Goal: Transaction & Acquisition: Purchase product/service

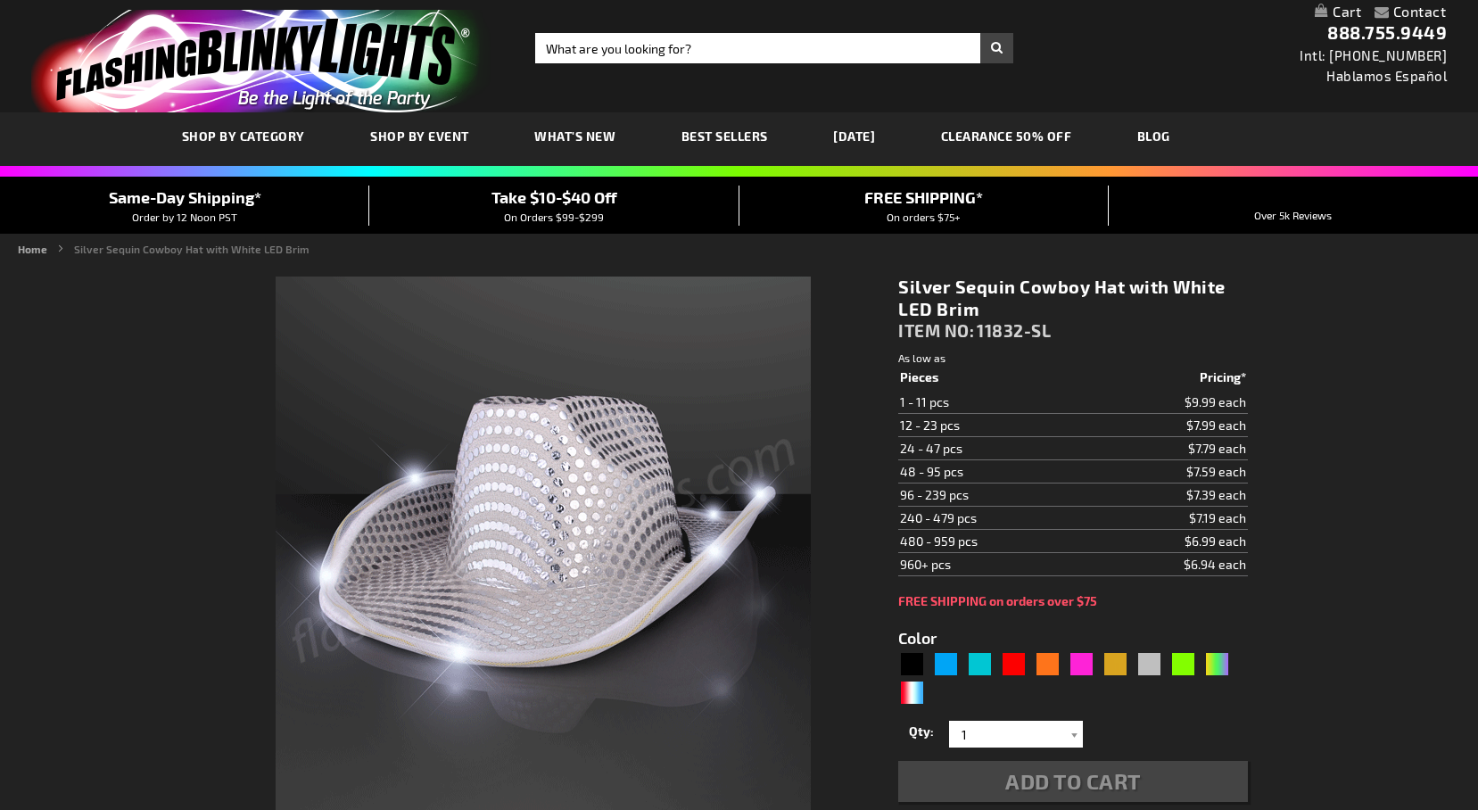
type input "5644"
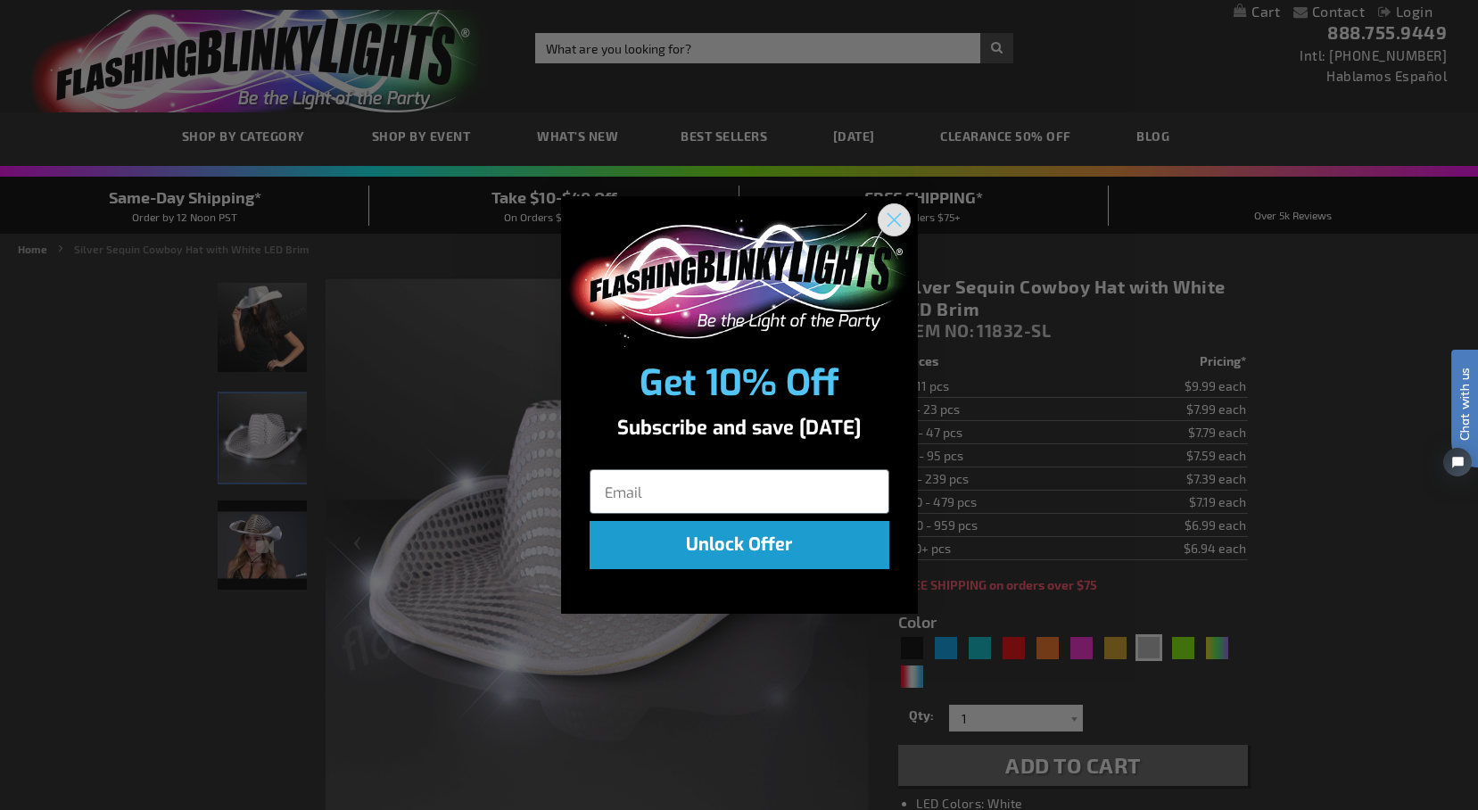
click at [900, 218] on circle "Close dialog" at bounding box center [893, 218] width 29 height 29
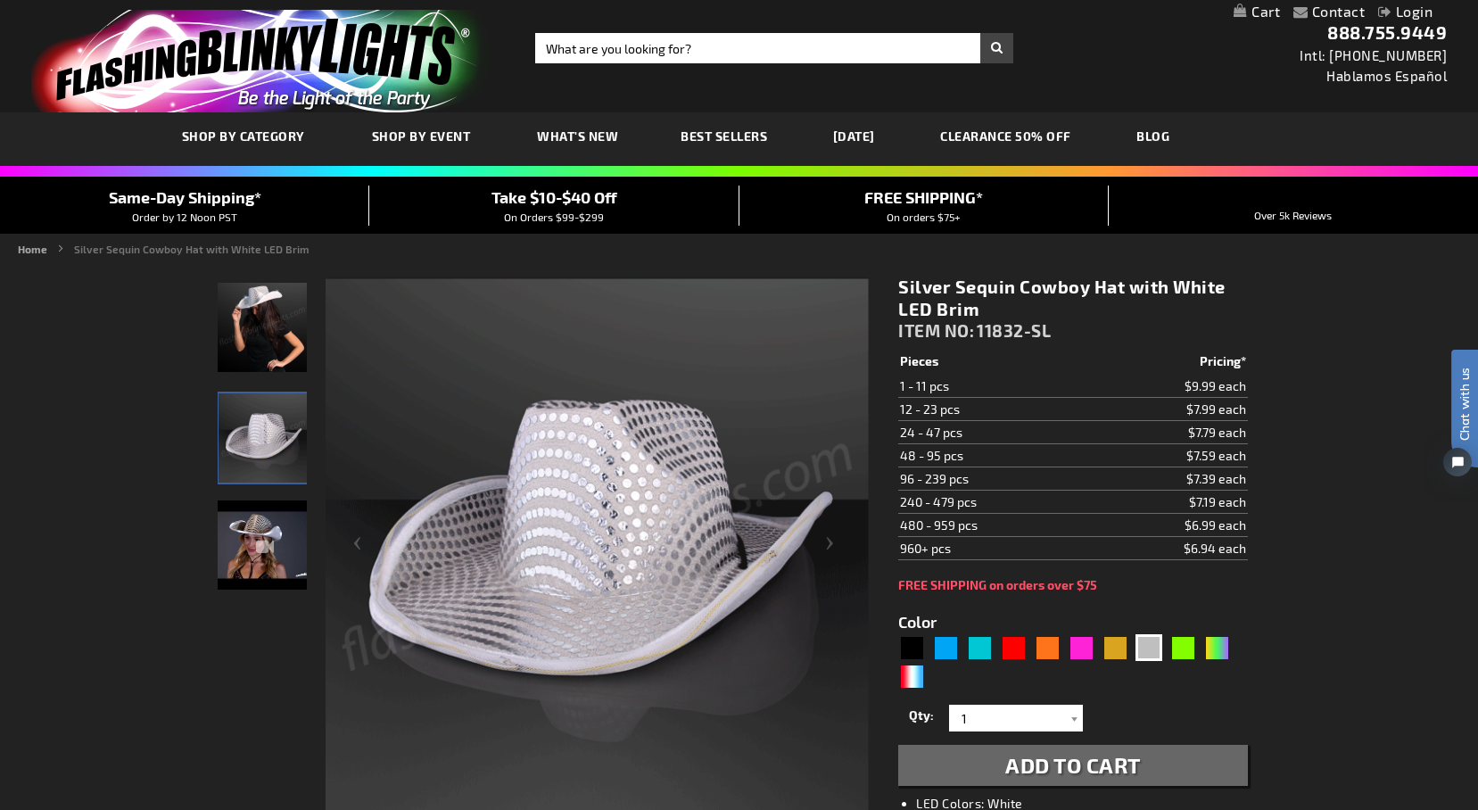
click at [949, 461] on td "48 - 95 pcs" at bounding box center [994, 455] width 193 height 23
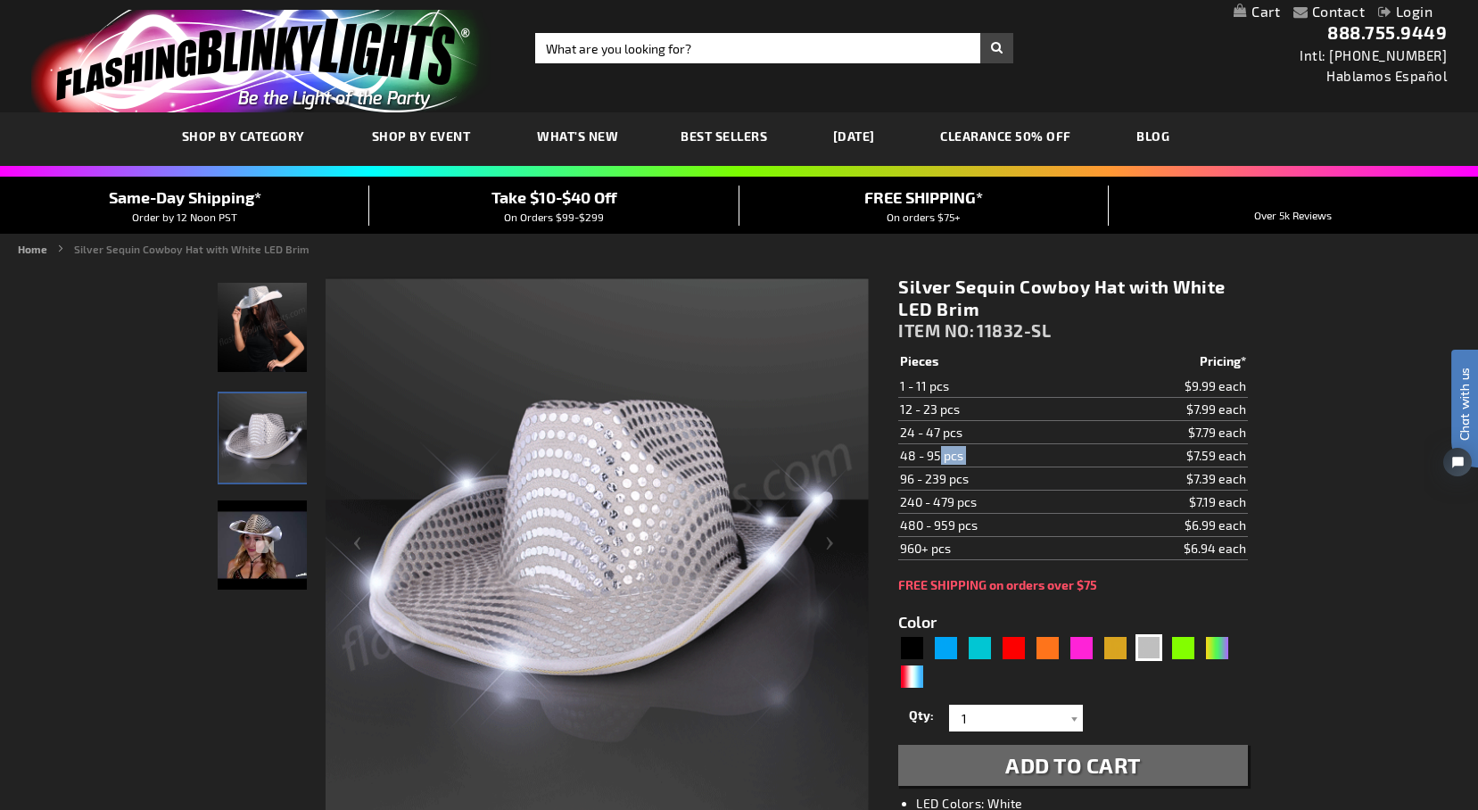
click at [949, 461] on td "48 - 95 pcs" at bounding box center [994, 455] width 193 height 23
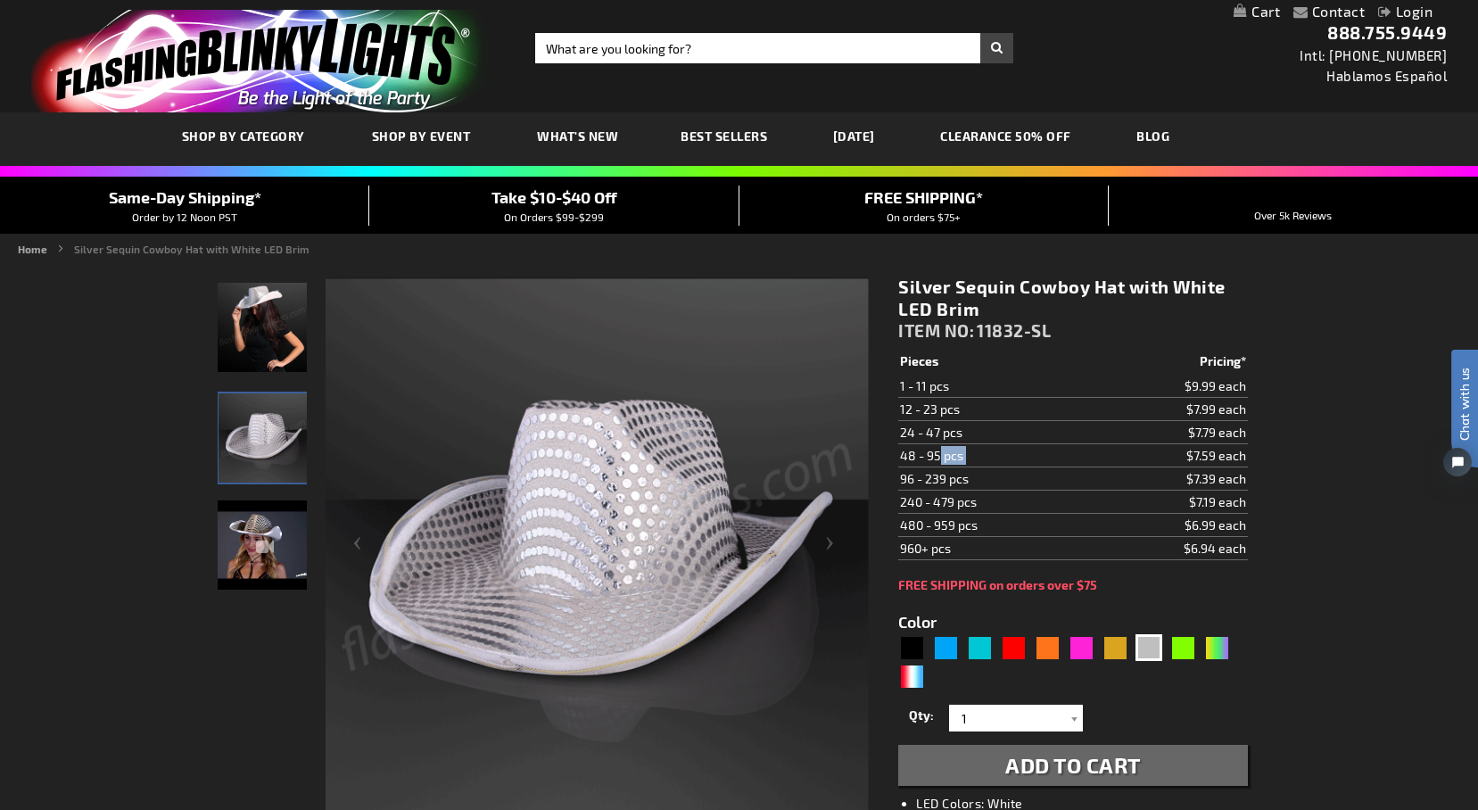
click at [288, 439] on img "Silver Sequin Cowboy Hat White Light Up Brim" at bounding box center [263, 437] width 89 height 89
click at [250, 558] on img "Silver Sequin Cowboy Hat with White LED Brim" at bounding box center [262, 545] width 89 height 89
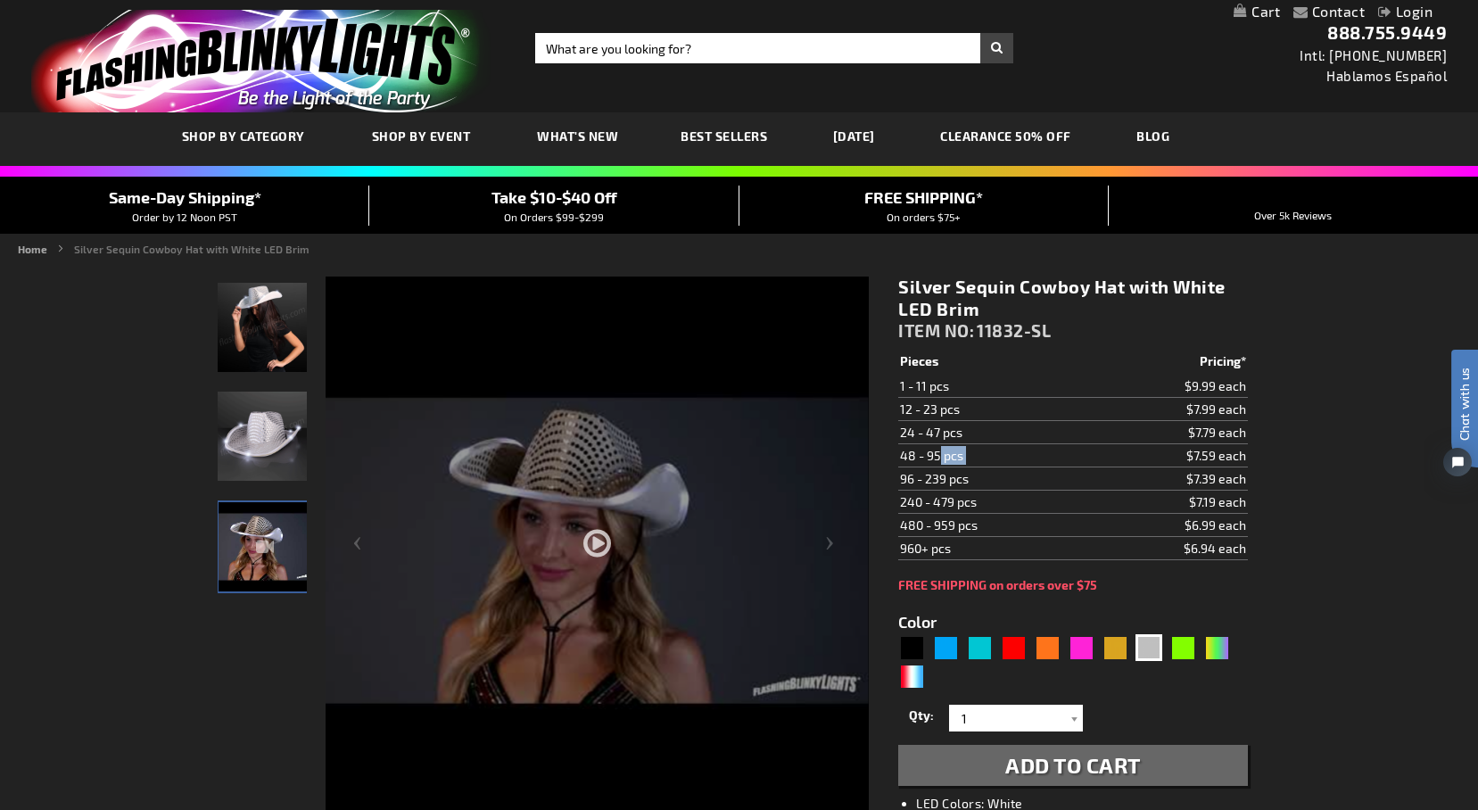
click at [593, 546] on div at bounding box center [597, 603] width 543 height 652
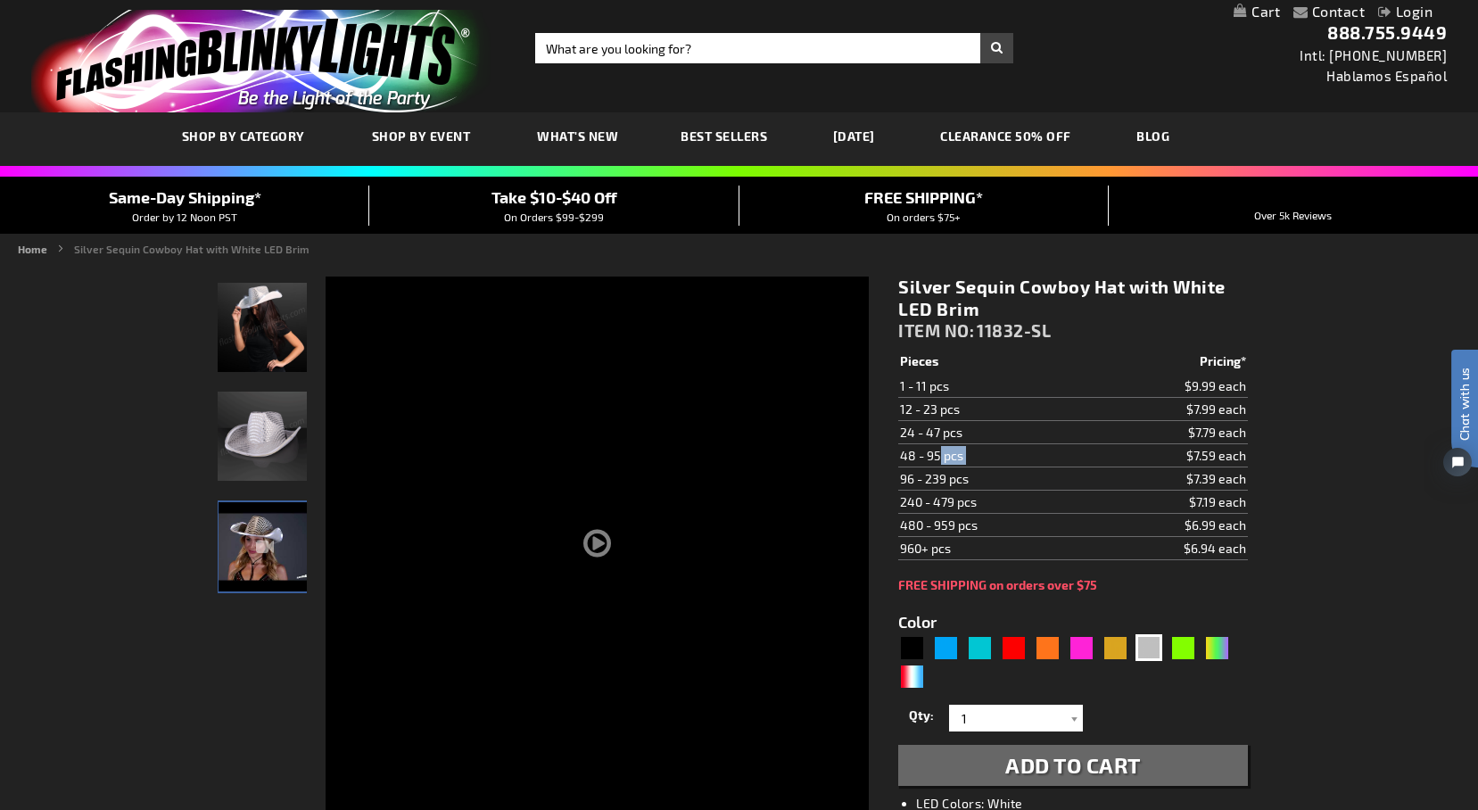
scroll to position [137, 0]
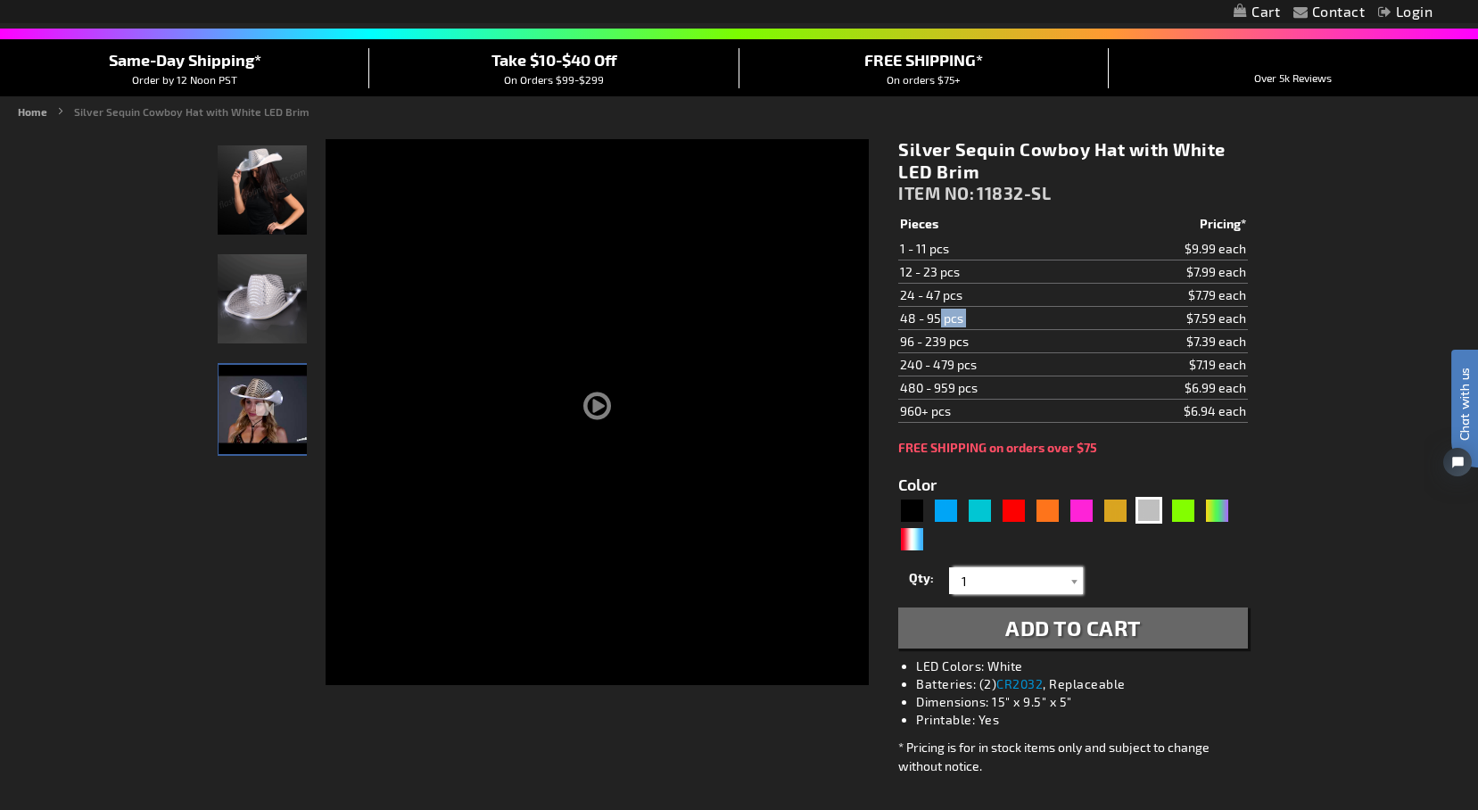
click at [1027, 583] on input "1" at bounding box center [1018, 580] width 129 height 27
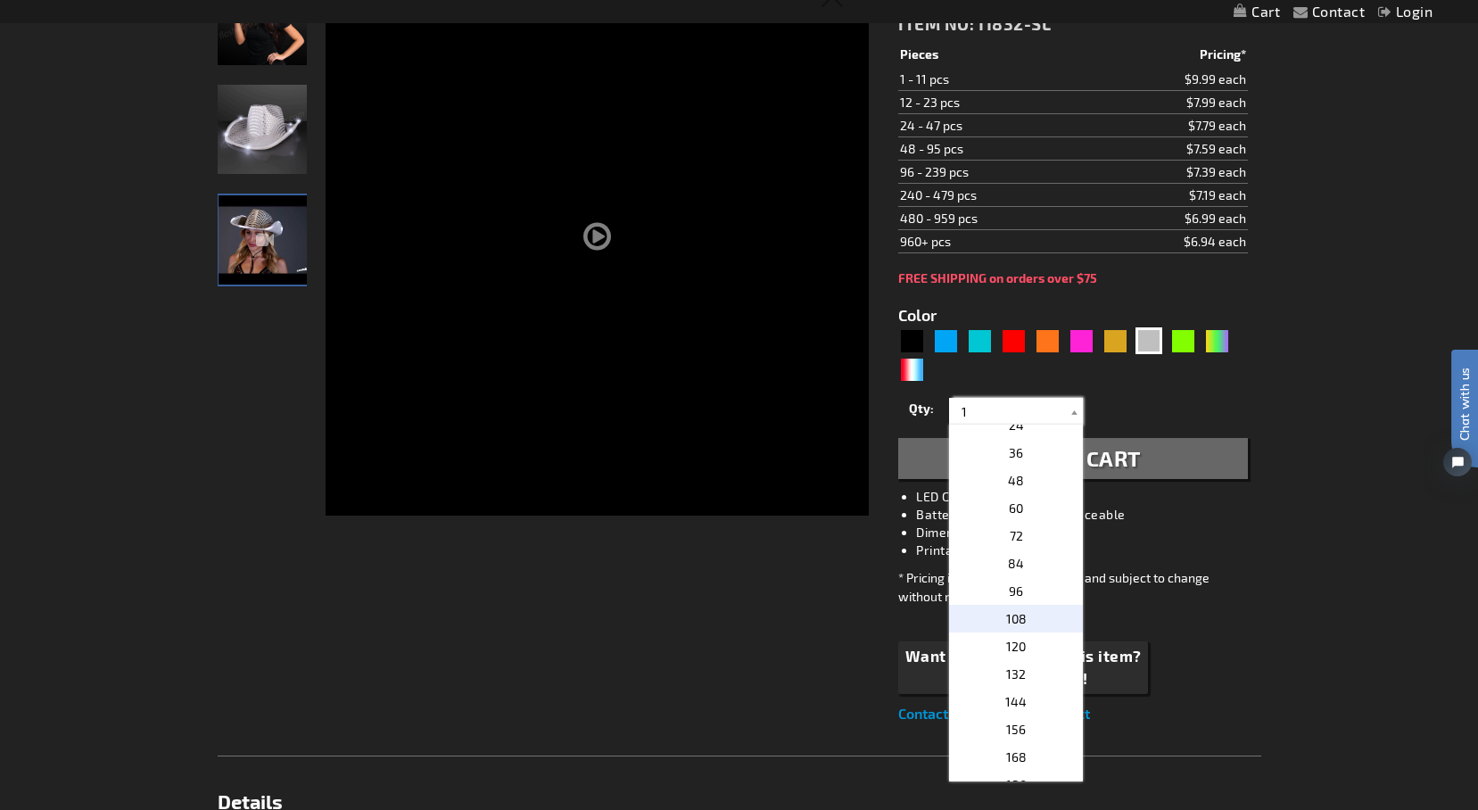
scroll to position [343, 0]
click at [1037, 509] on p "60" at bounding box center [1016, 511] width 134 height 28
type input "60"
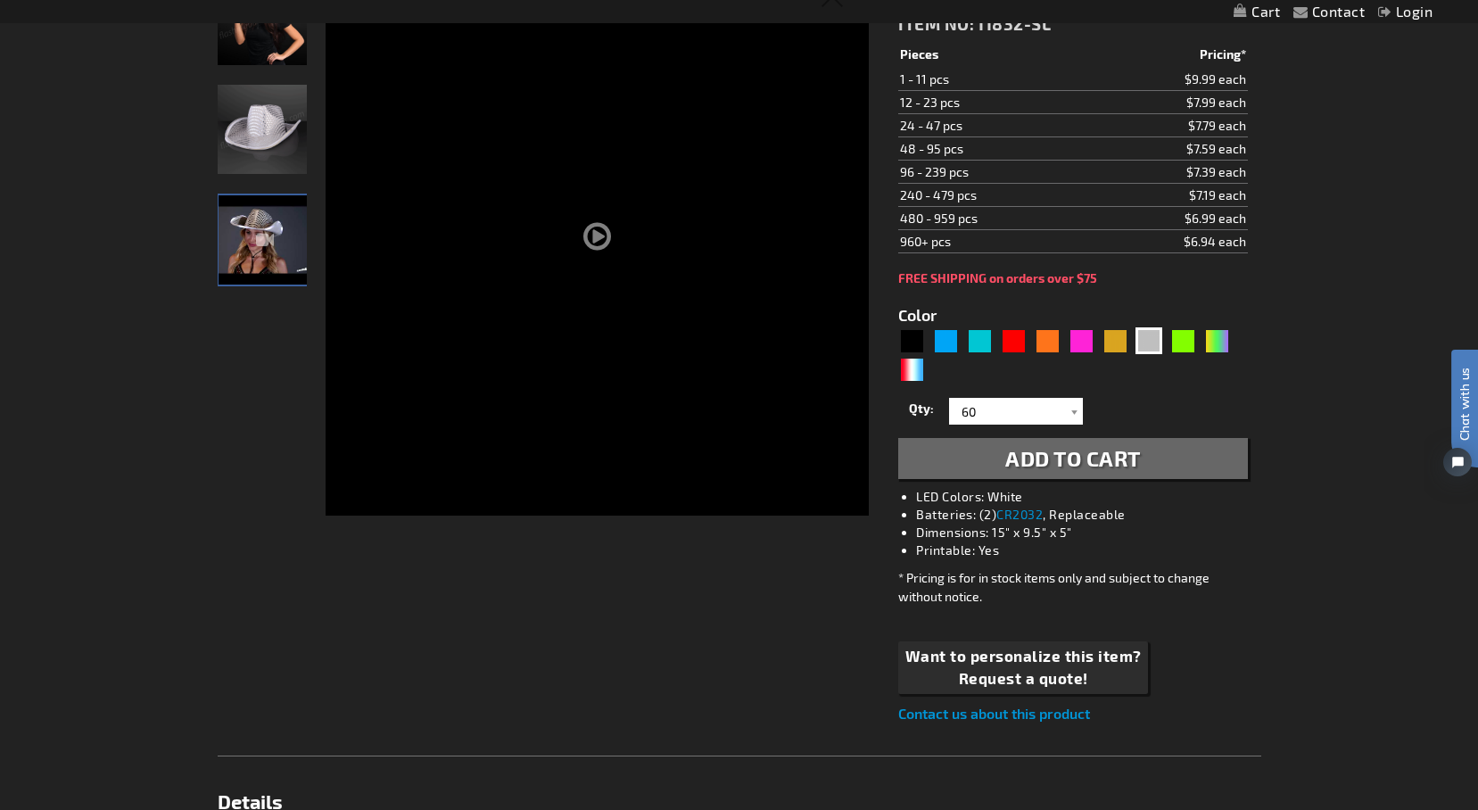
click at [1102, 462] on span "Add to Cart" at bounding box center [1073, 458] width 136 height 26
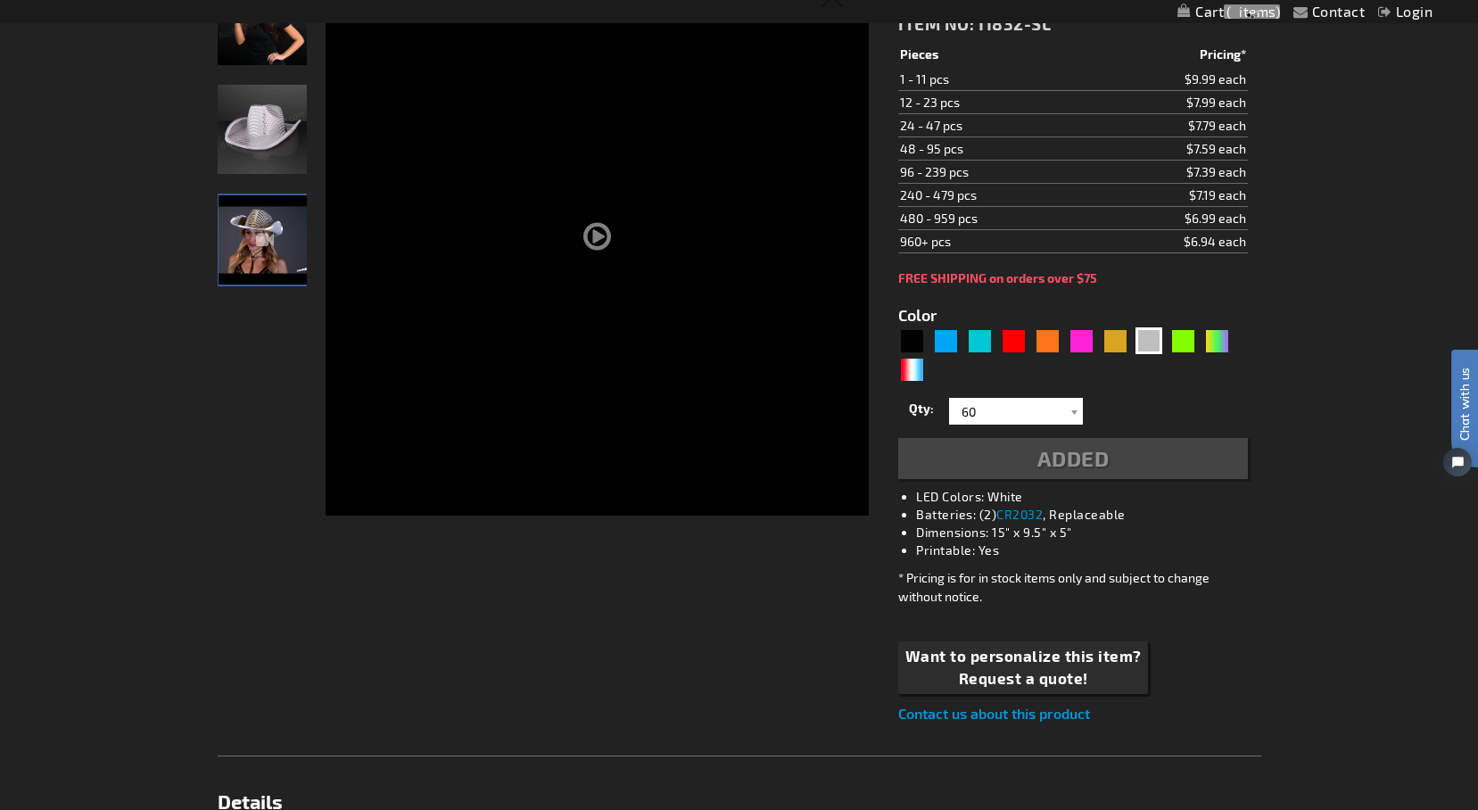
scroll to position [347, 0]
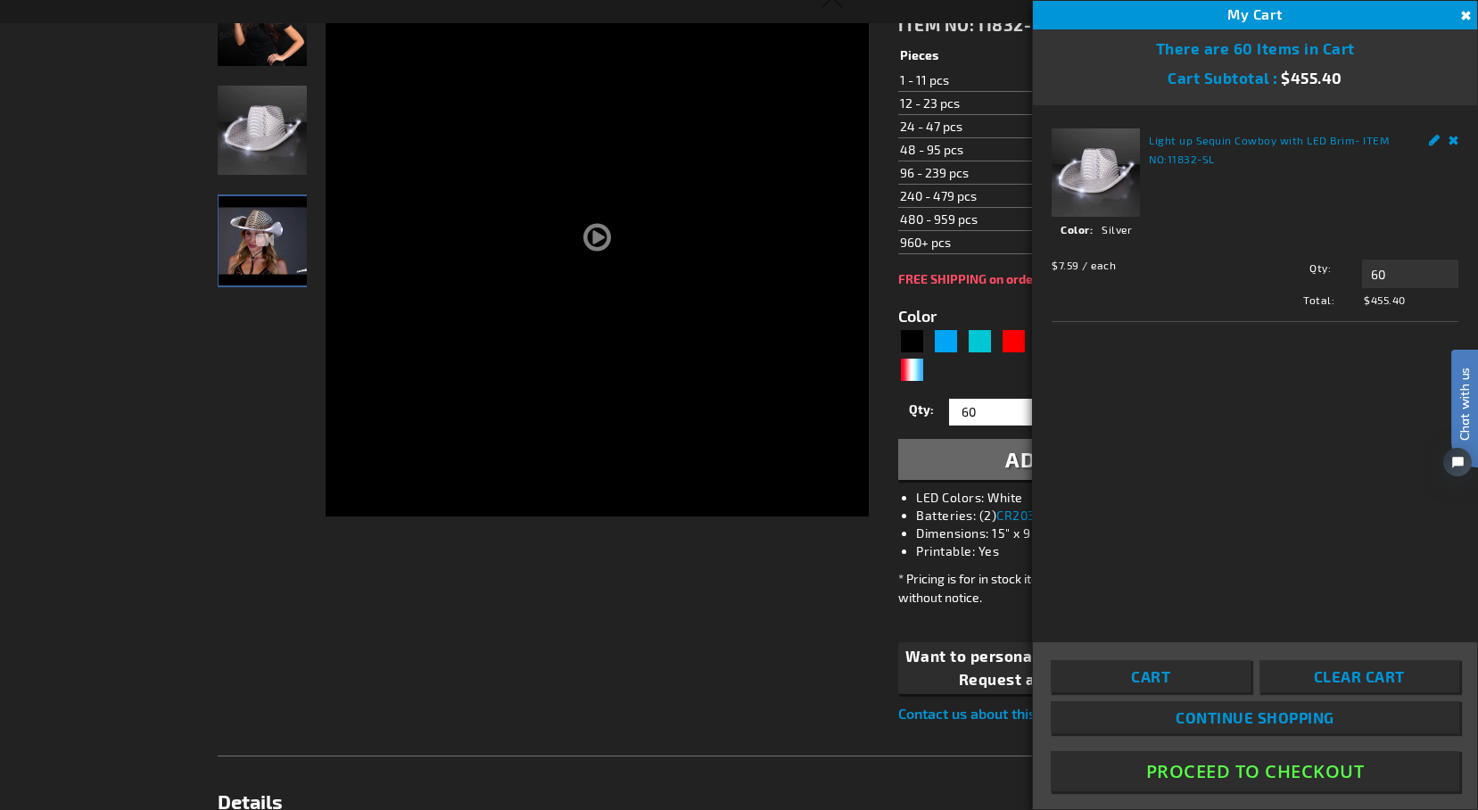
click at [740, 692] on div "Checkout as a new customer Creating an account has many benefits: See order and…" at bounding box center [740, 761] width 1044 height 1610
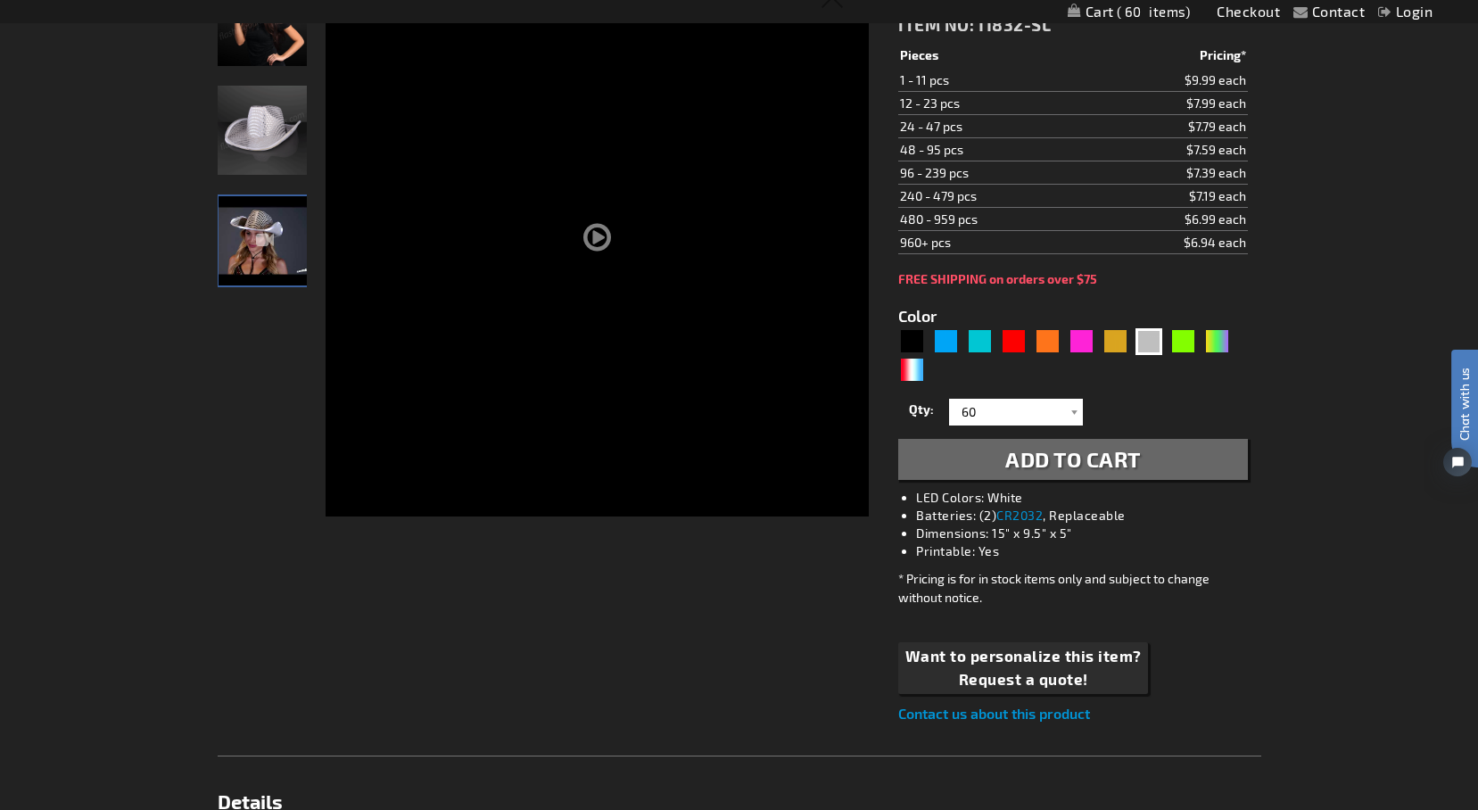
scroll to position [0, 0]
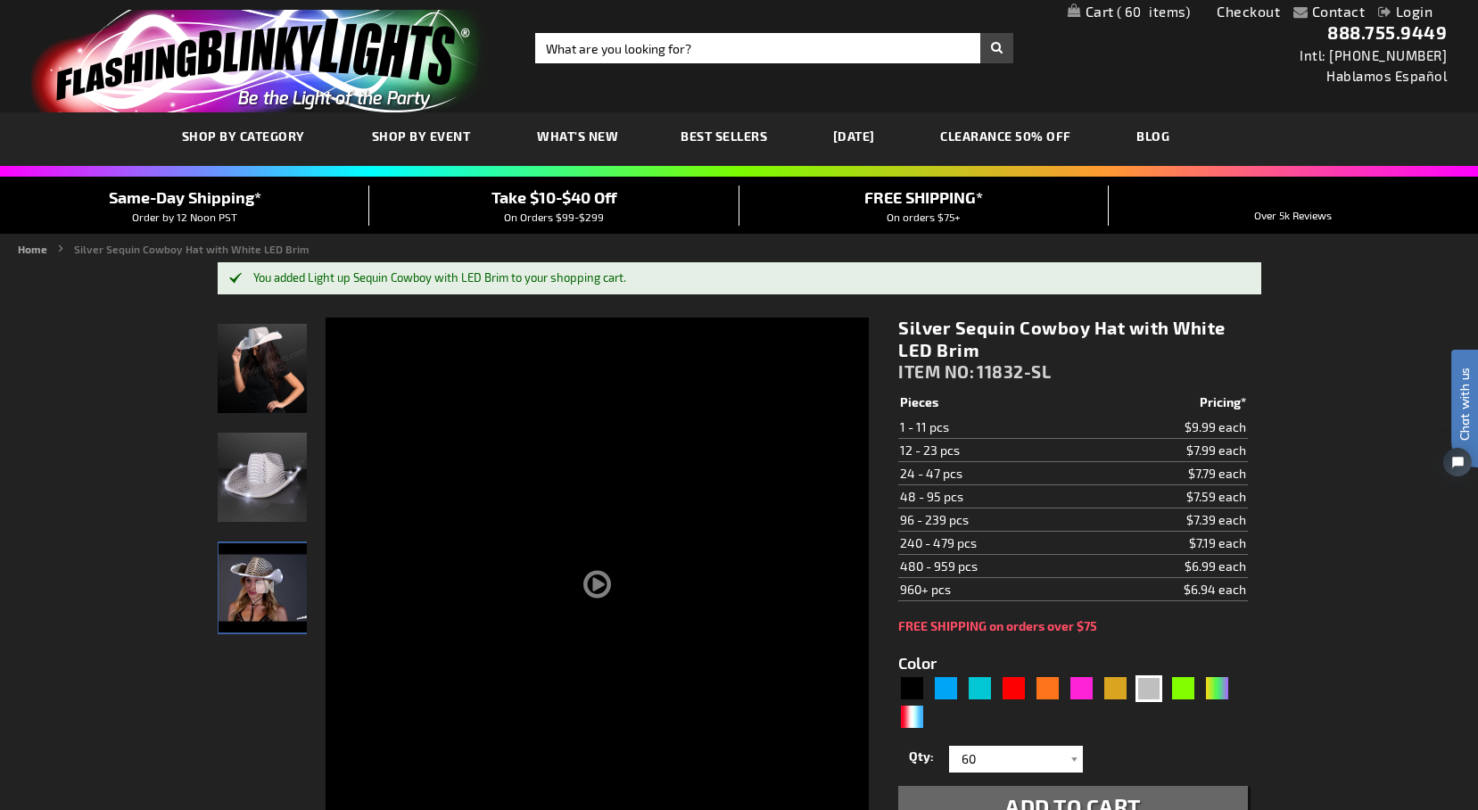
click at [548, 201] on span "Take $10-$40 Off" at bounding box center [555, 197] width 126 height 20
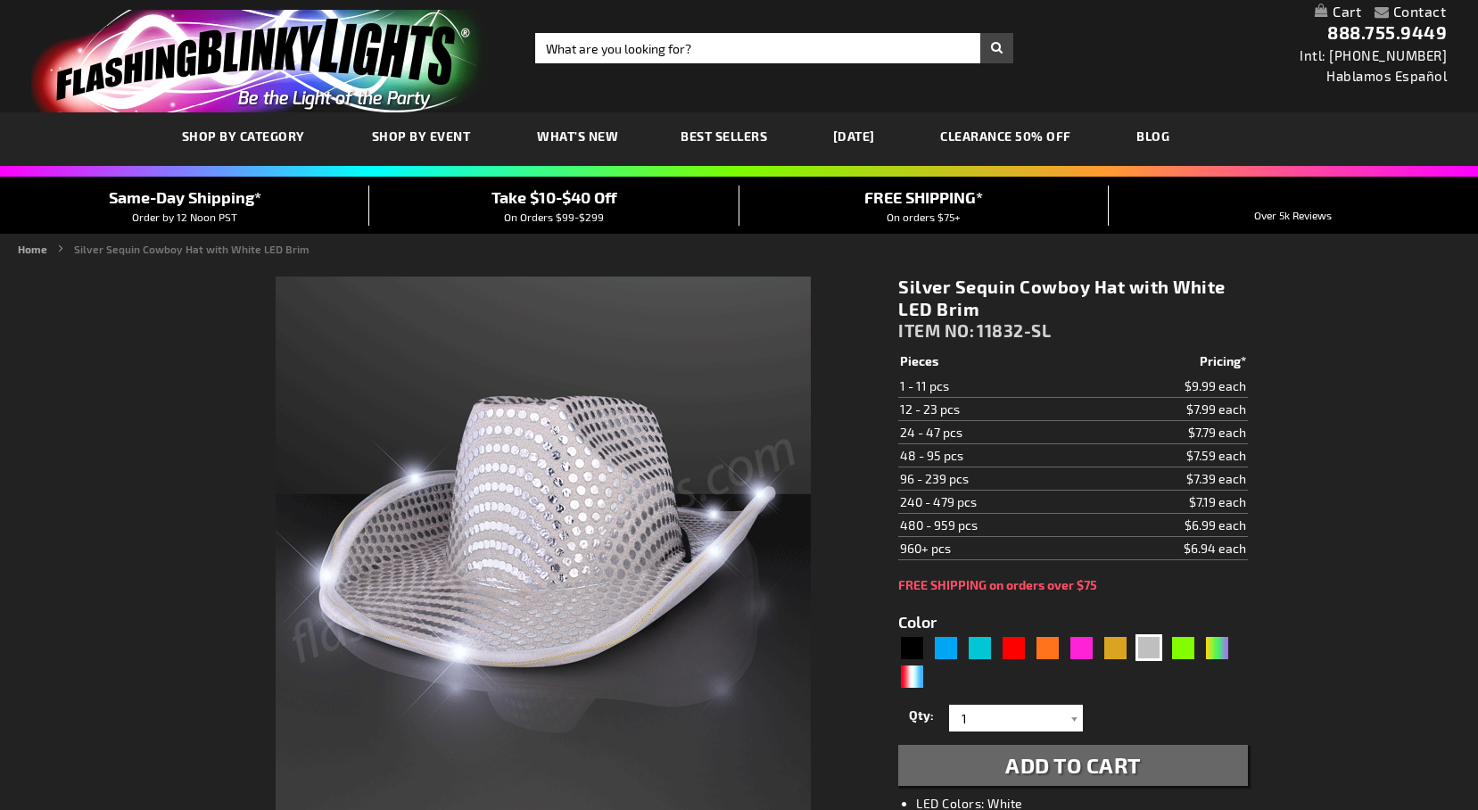
type input "5644"
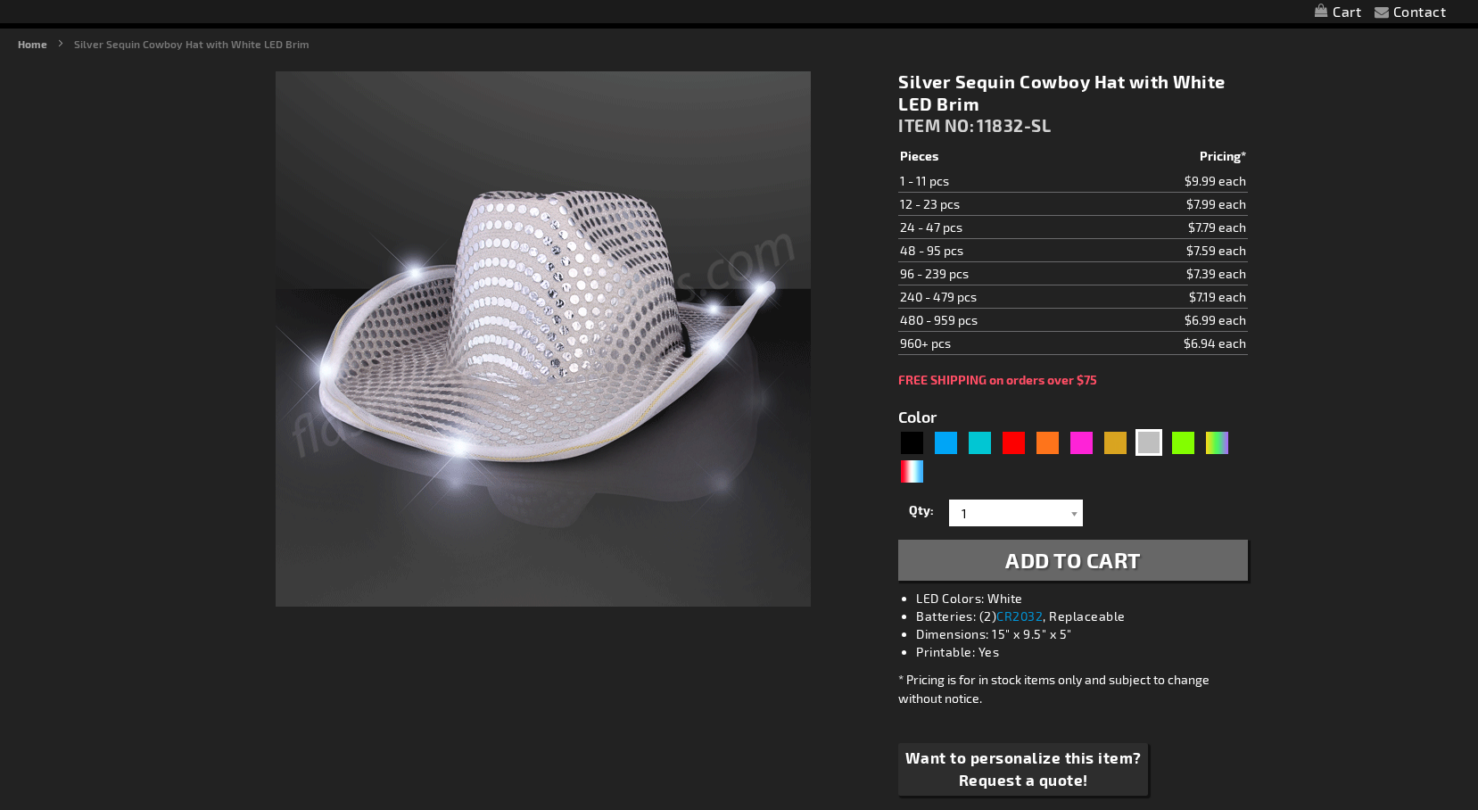
click at [1064, 561] on span "Add to Cart" at bounding box center [1073, 560] width 136 height 26
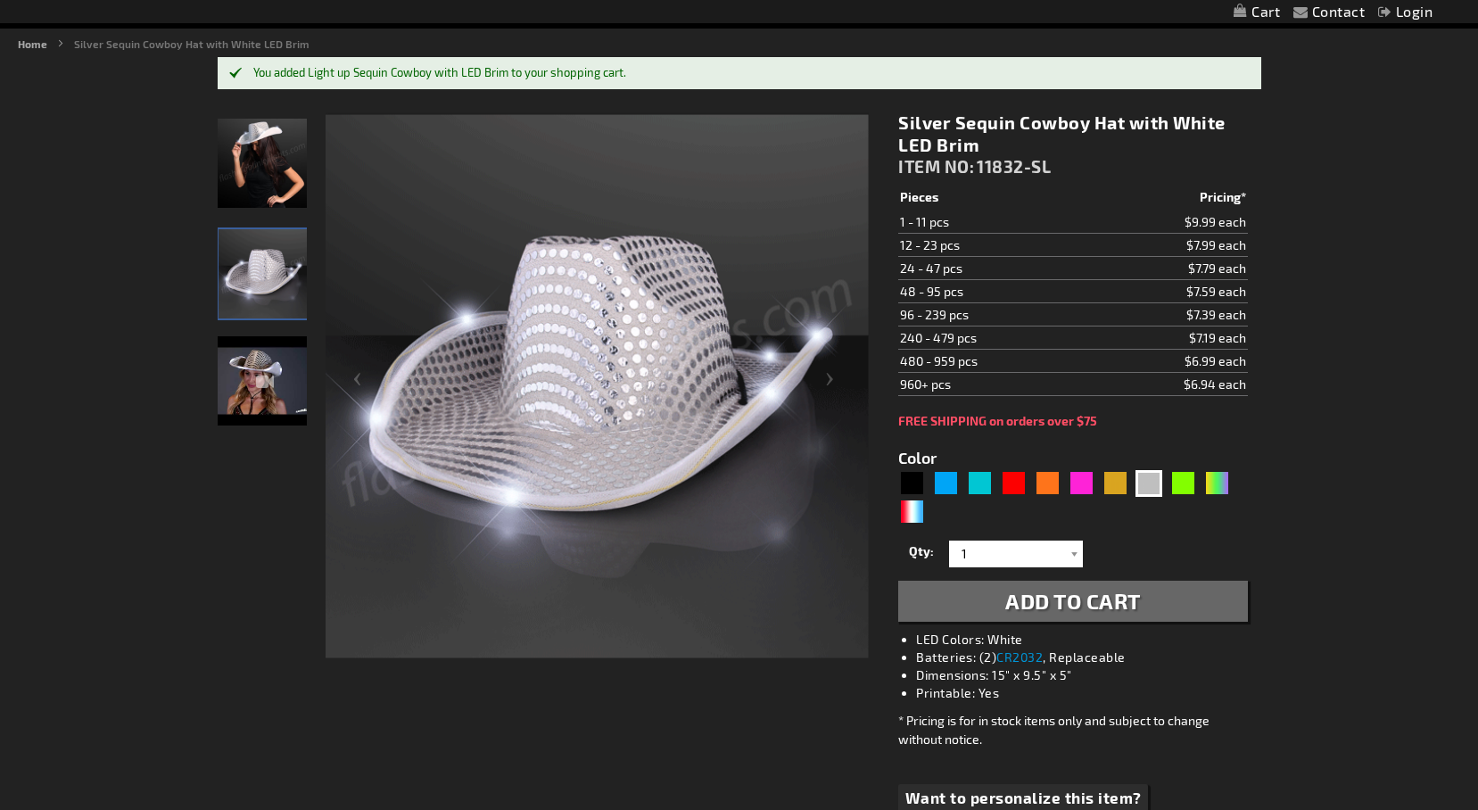
click at [1264, 12] on link "My Cart" at bounding box center [1257, 12] width 46 height 17
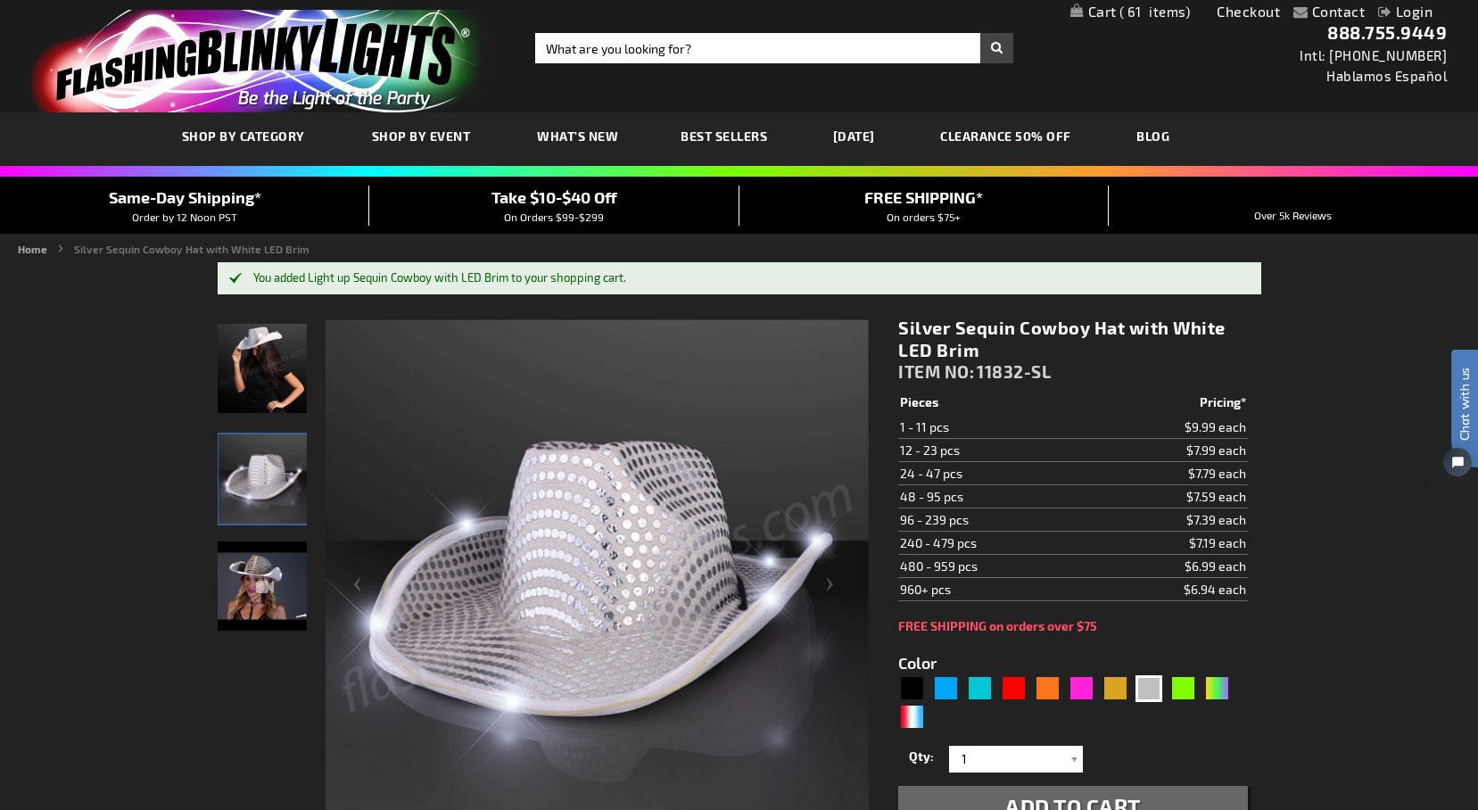
scroll to position [0, 0]
click at [1117, 12] on span "61 61 items" at bounding box center [1154, 11] width 74 height 14
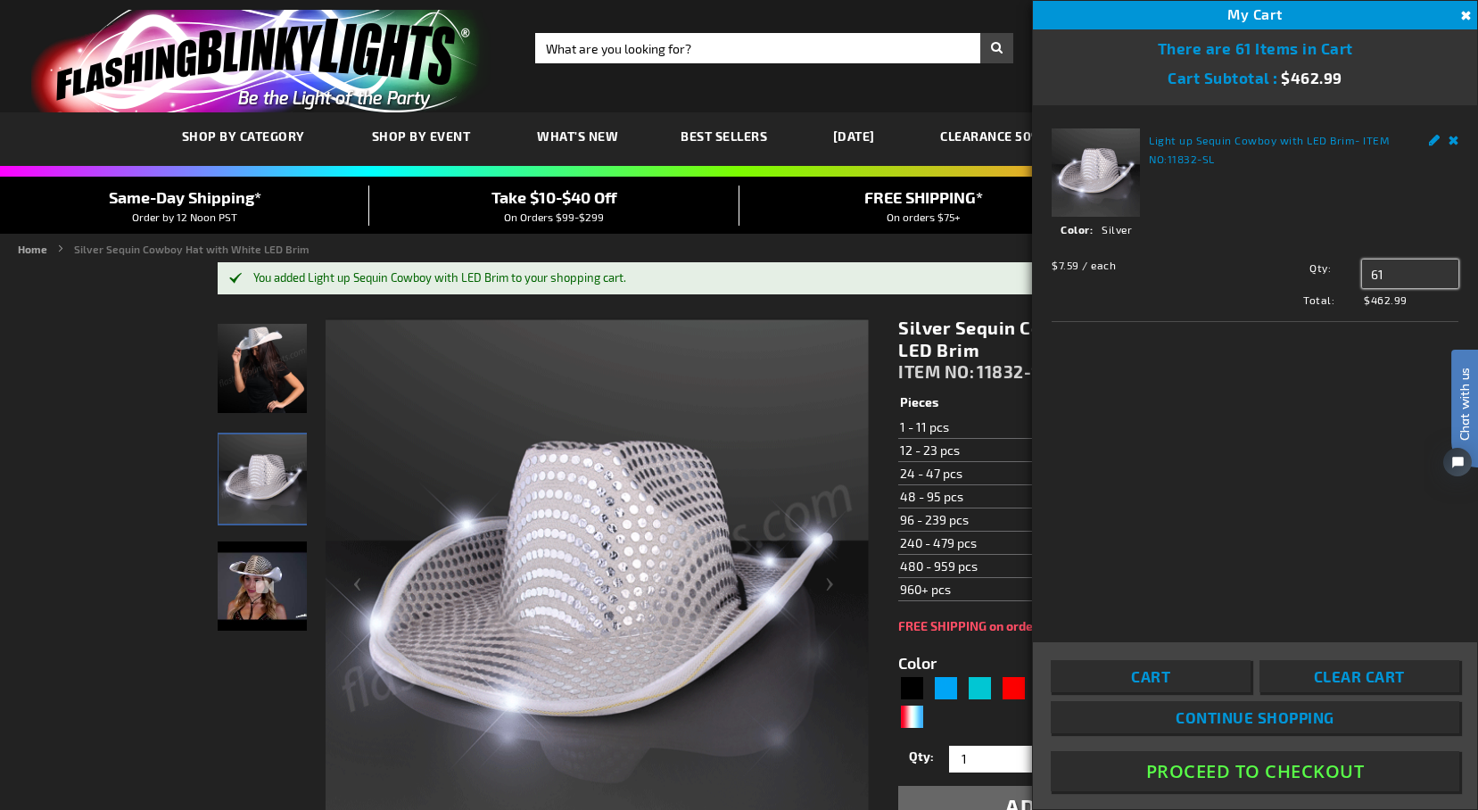
click at [1397, 274] on input "61" at bounding box center [1410, 274] width 96 height 29
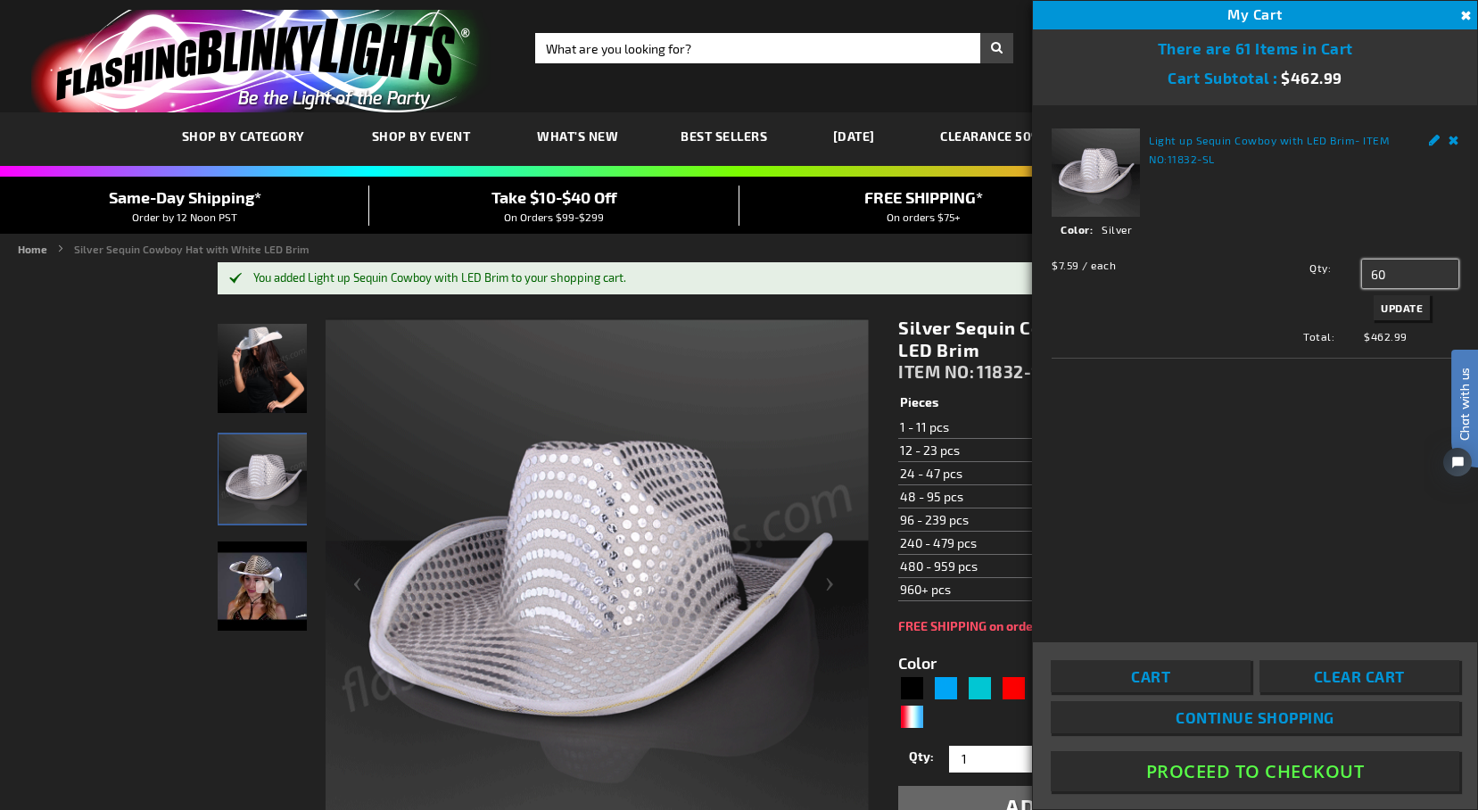
type input "60"
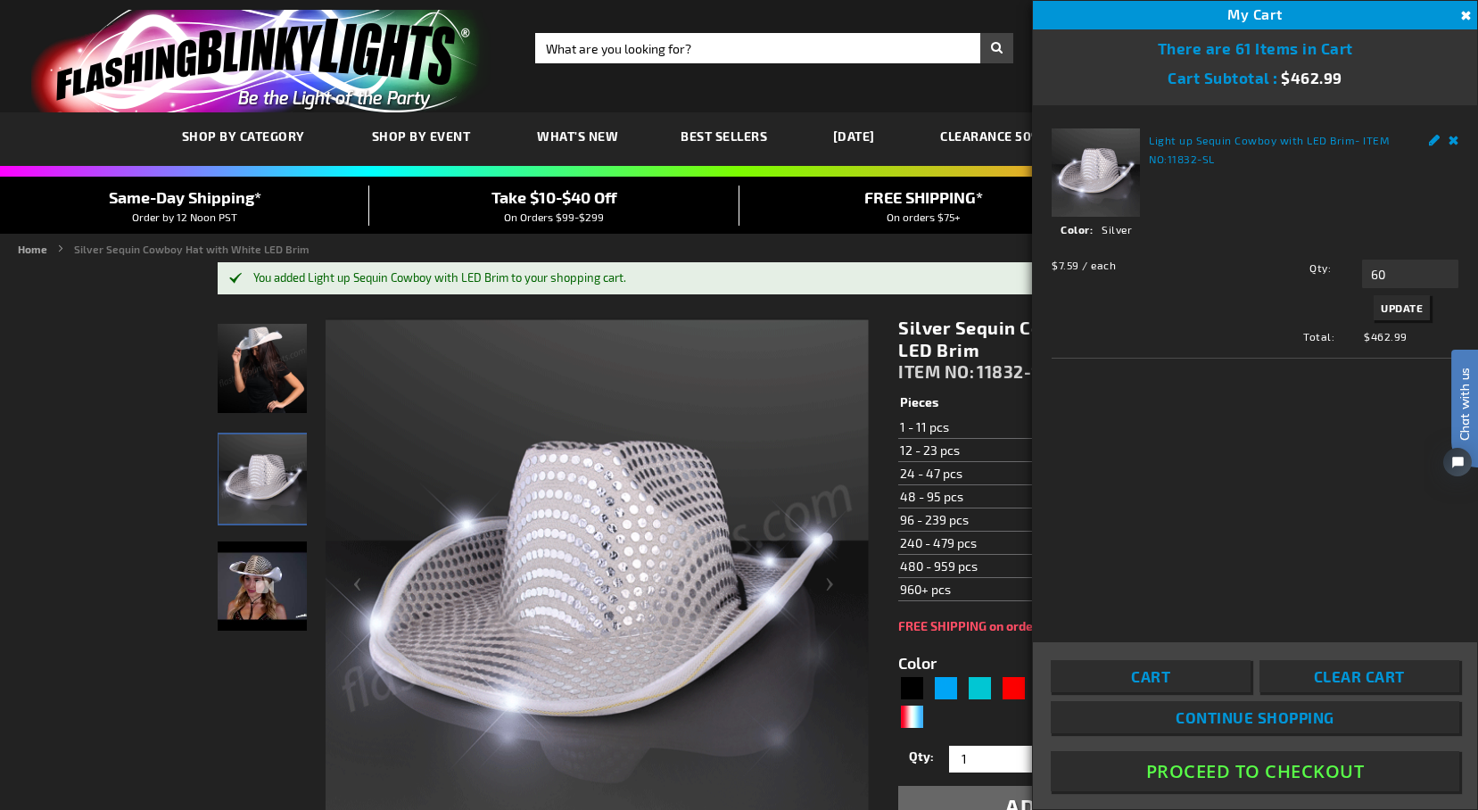
click at [1316, 443] on div "Light up Sequin Cowboy with LED Brim - ITEM NO: 11832-SL See Details Options De…" at bounding box center [1255, 361] width 444 height 513
click at [1396, 302] on span "Update" at bounding box center [1402, 308] width 42 height 12
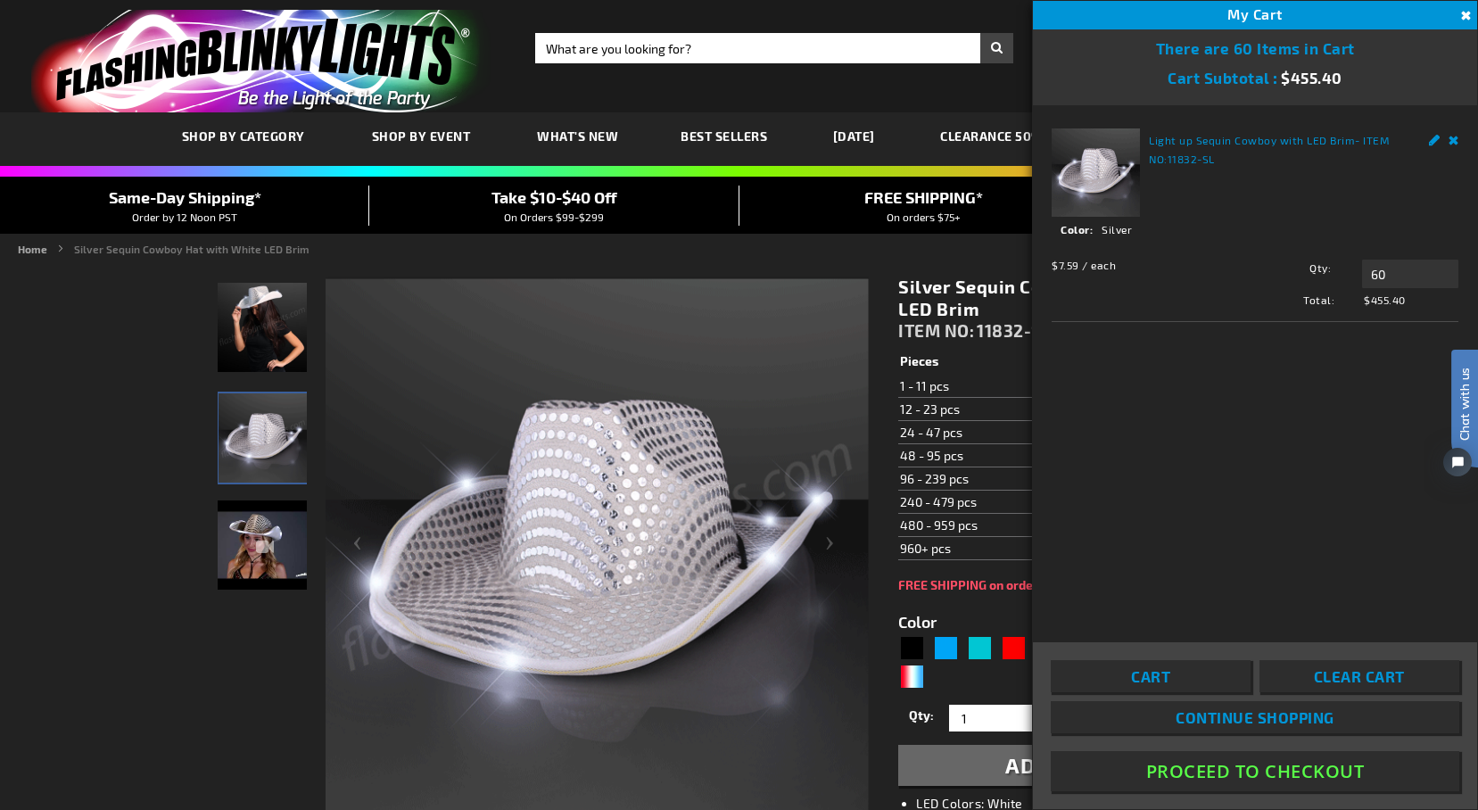
click at [1179, 679] on link "Cart" at bounding box center [1151, 676] width 200 height 32
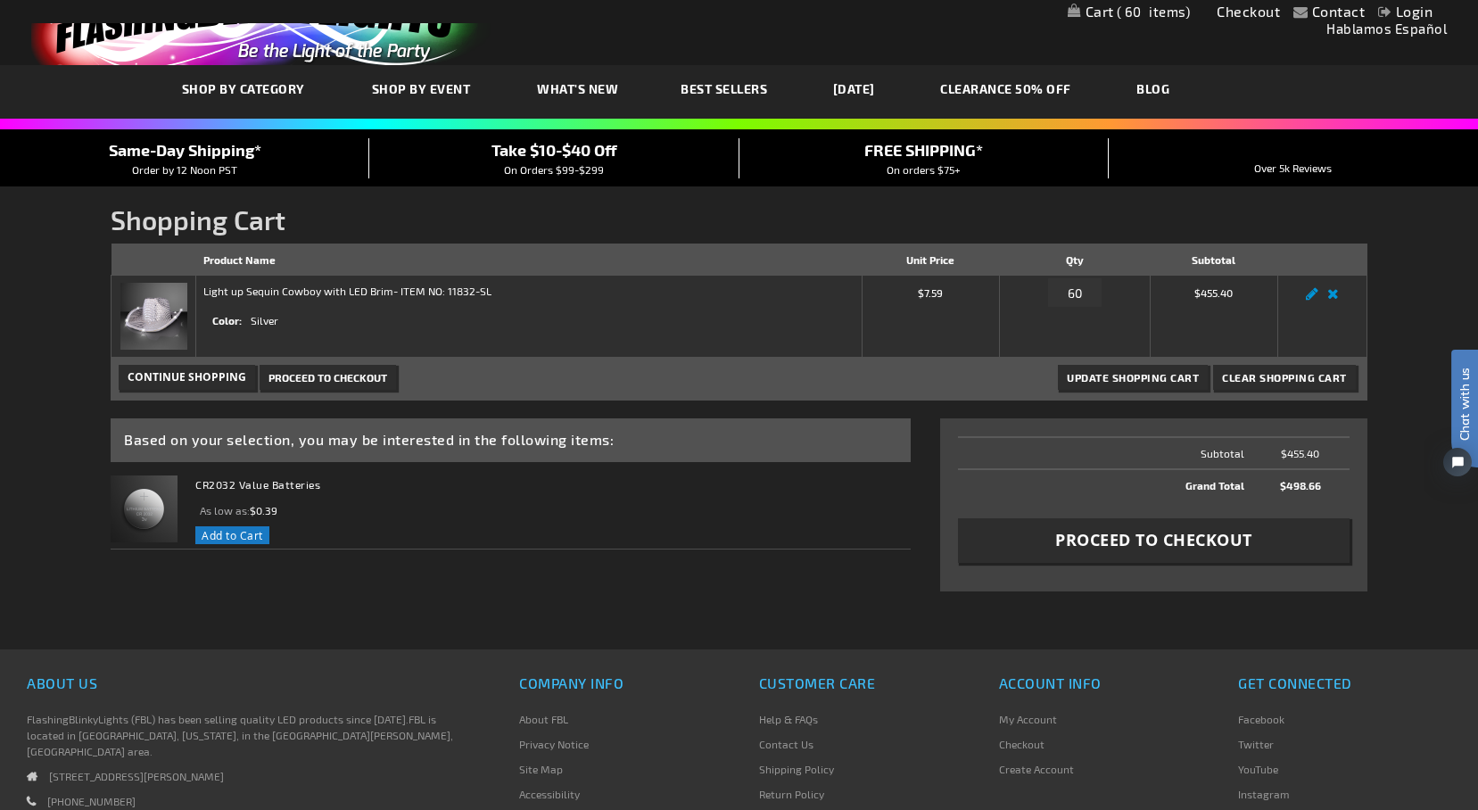
scroll to position [66, 0]
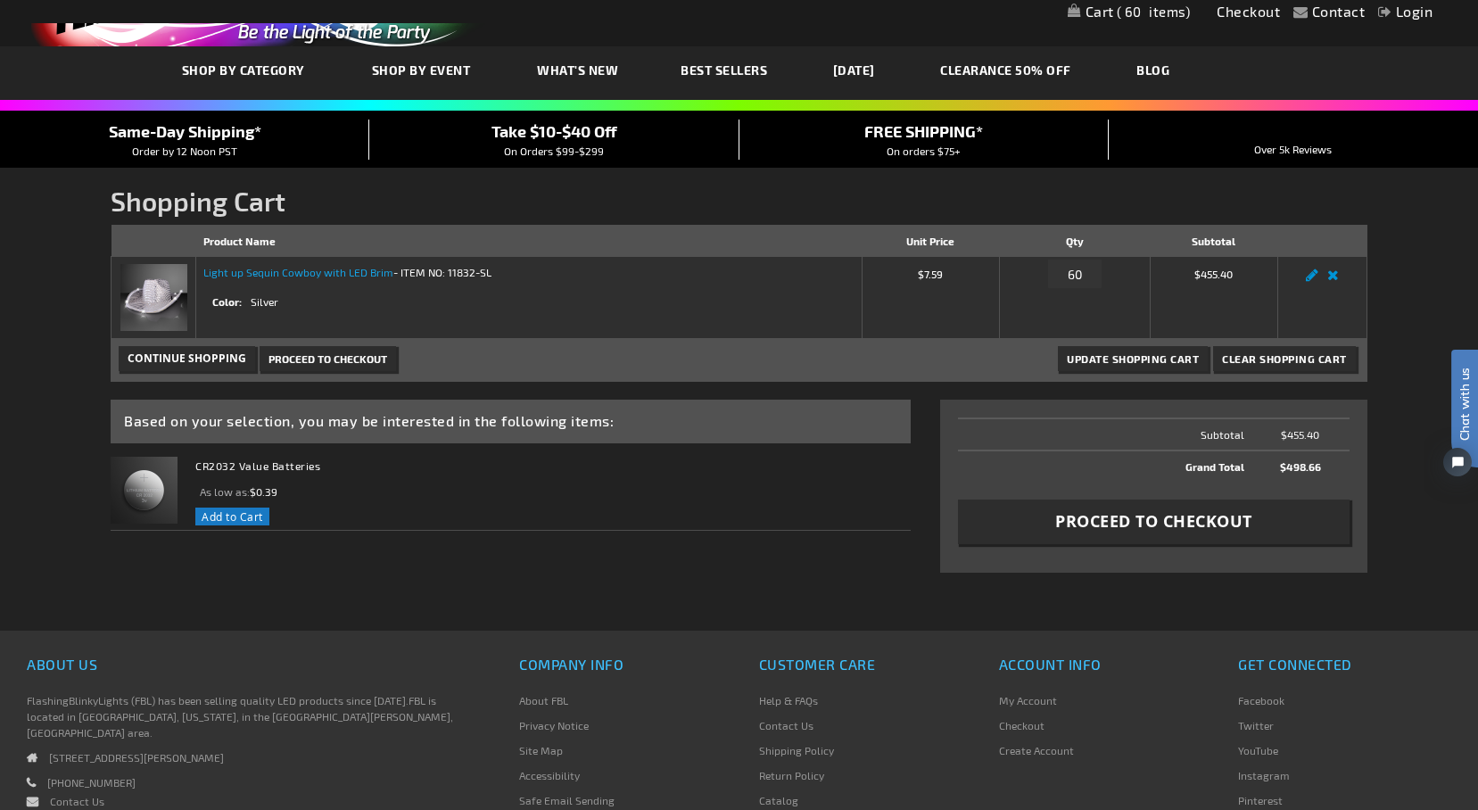
click at [375, 271] on link "Light up Sequin Cowboy with LED Brim" at bounding box center [298, 272] width 190 height 12
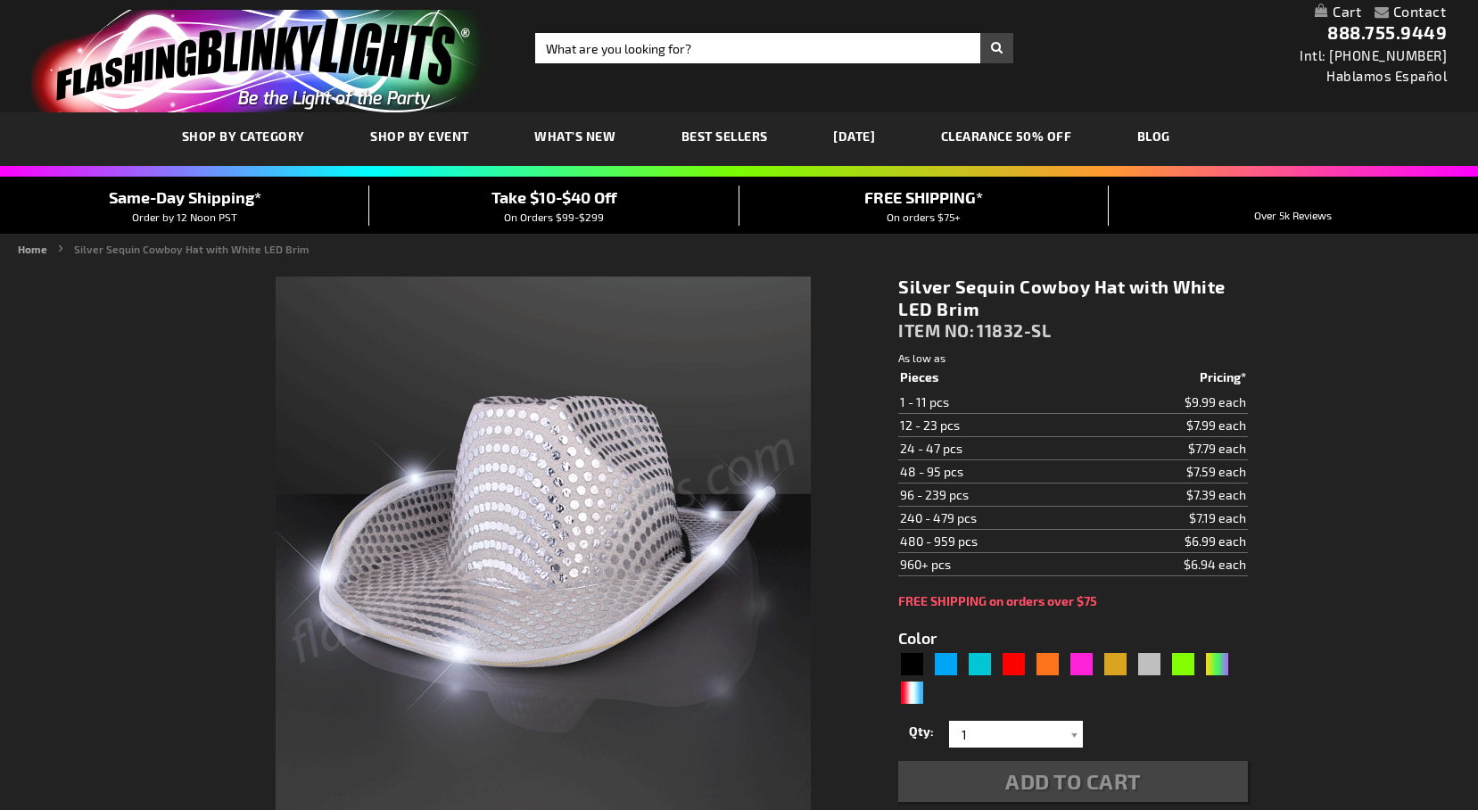
scroll to position [426, 0]
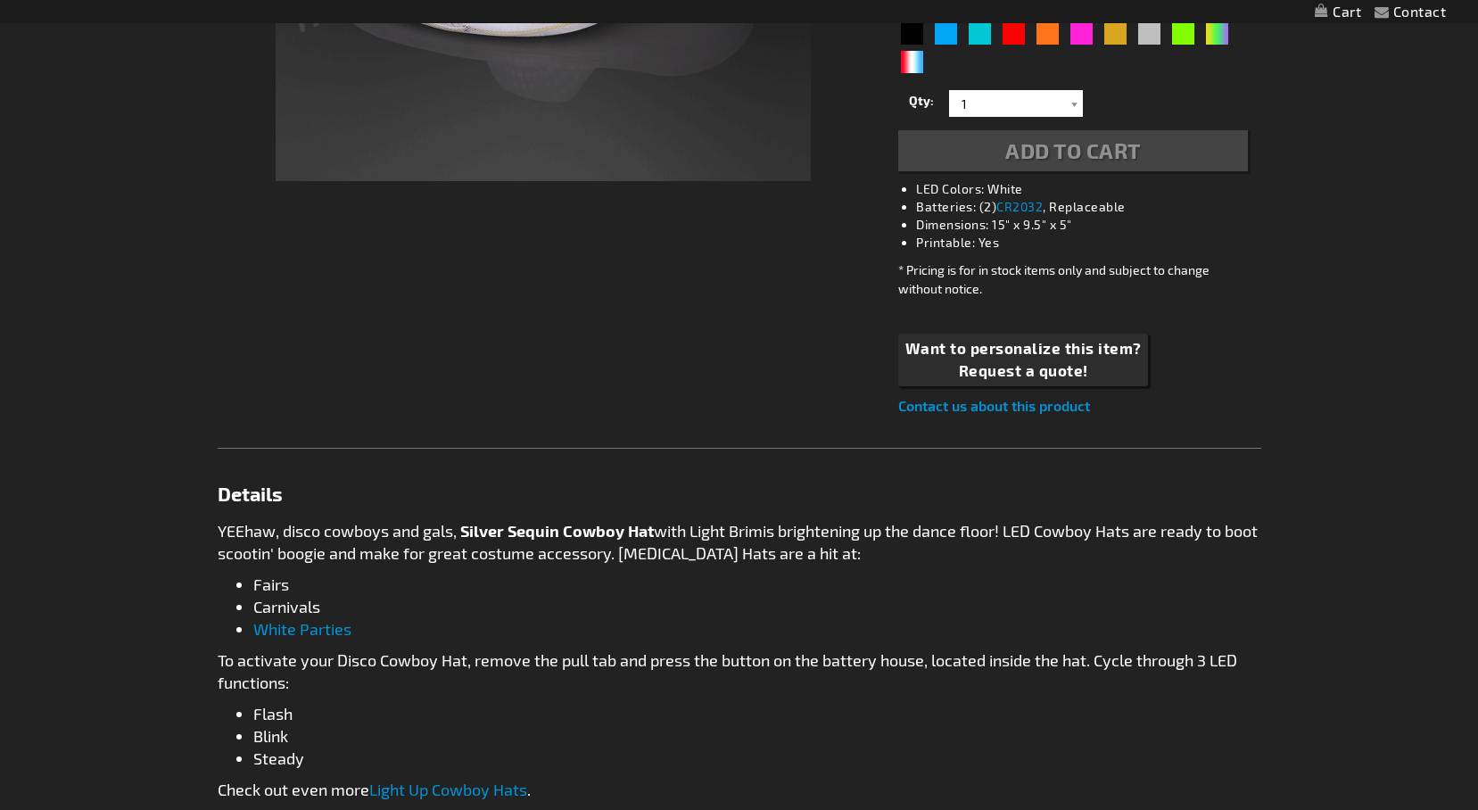
type input "5644"
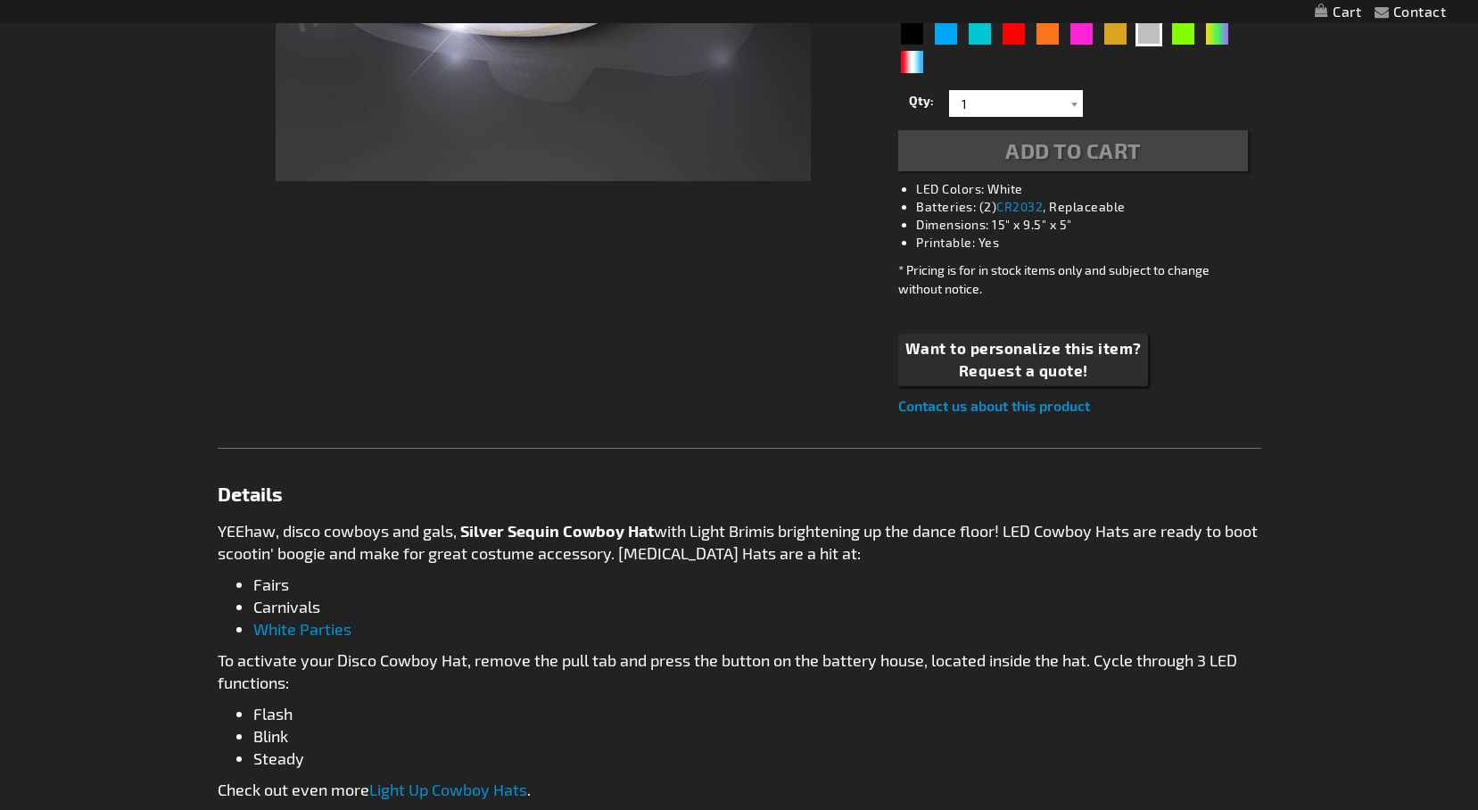
click at [445, 780] on link "Light Up Cowboy Hats" at bounding box center [448, 790] width 158 height 20
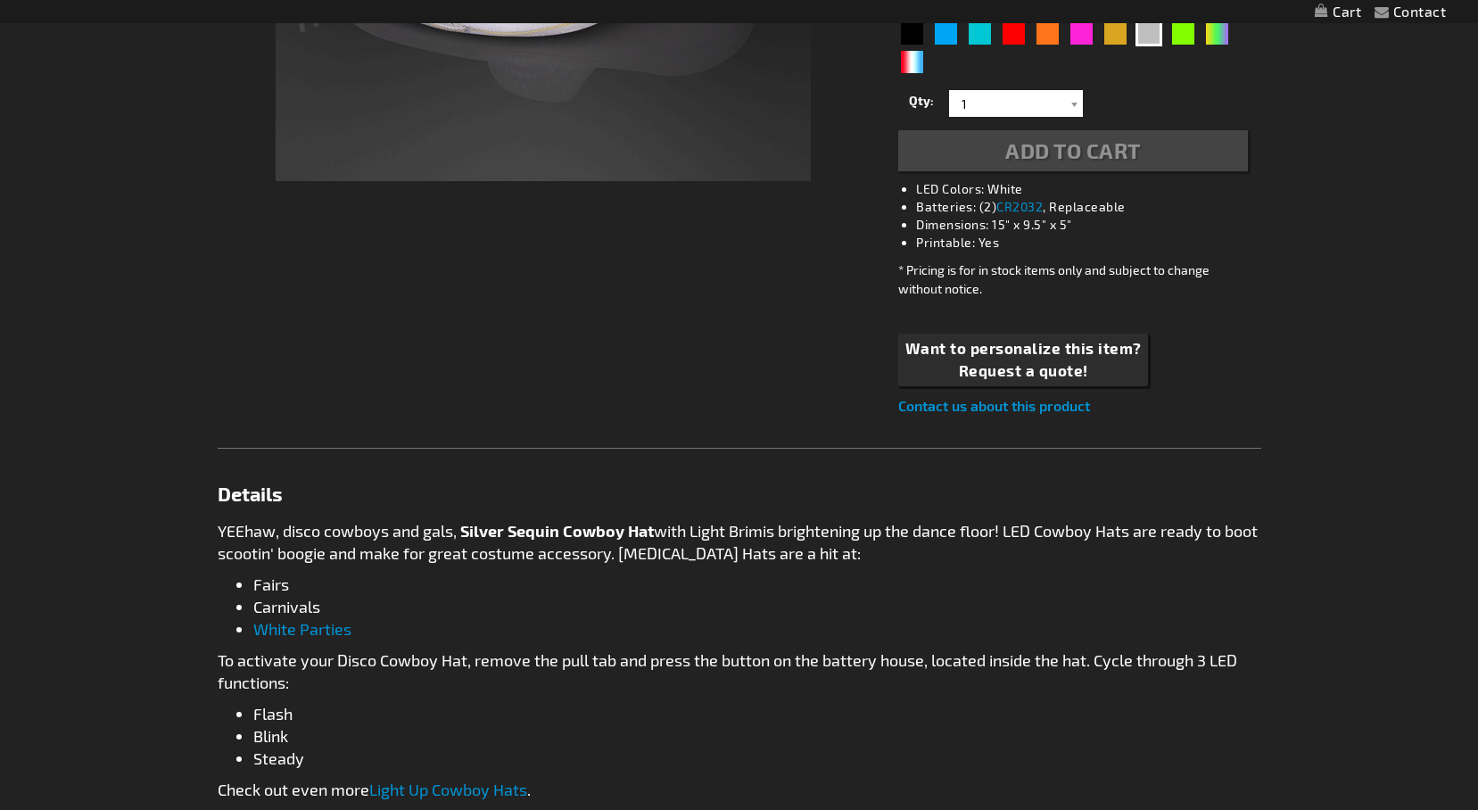
scroll to position [756, 0]
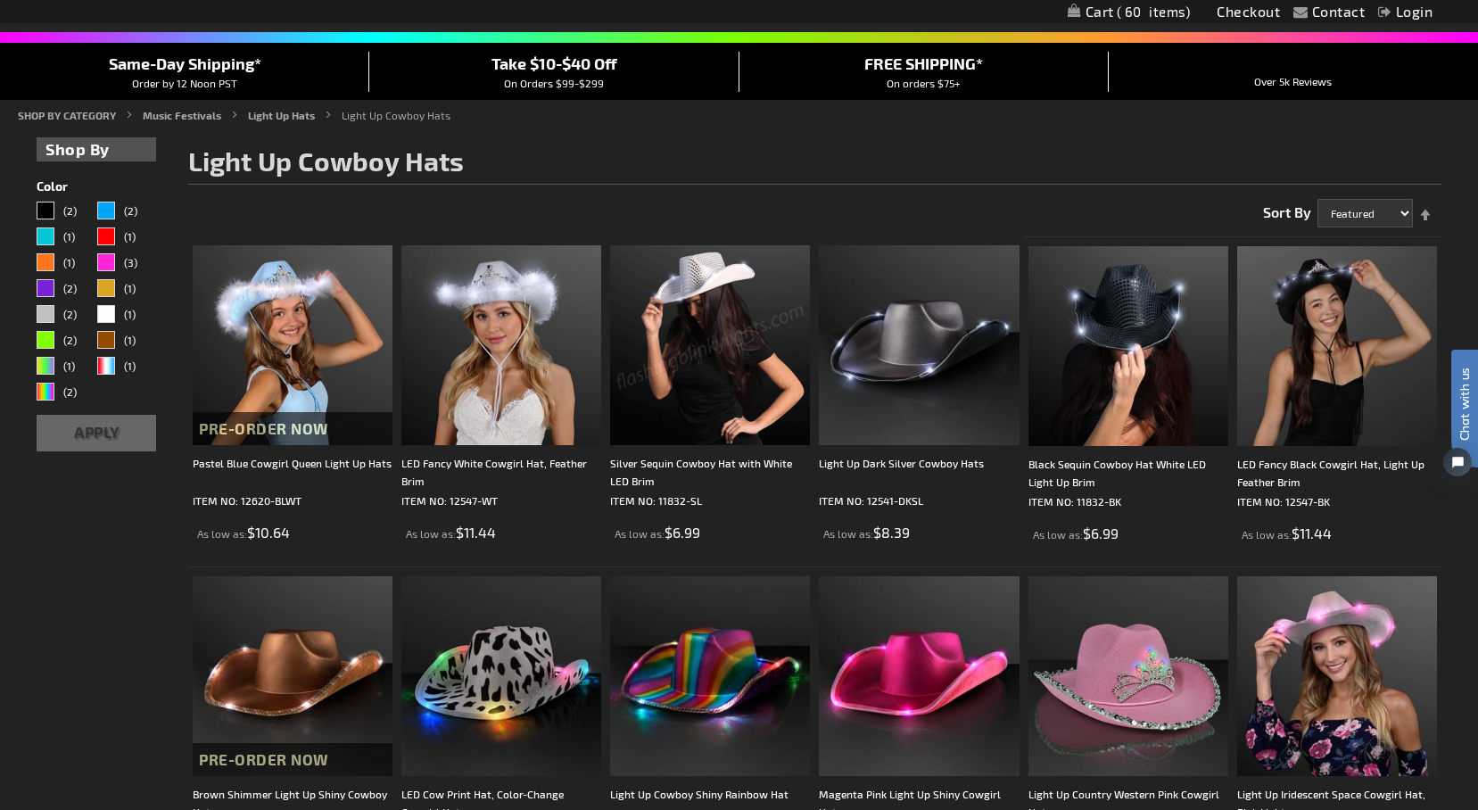
scroll to position [83, 0]
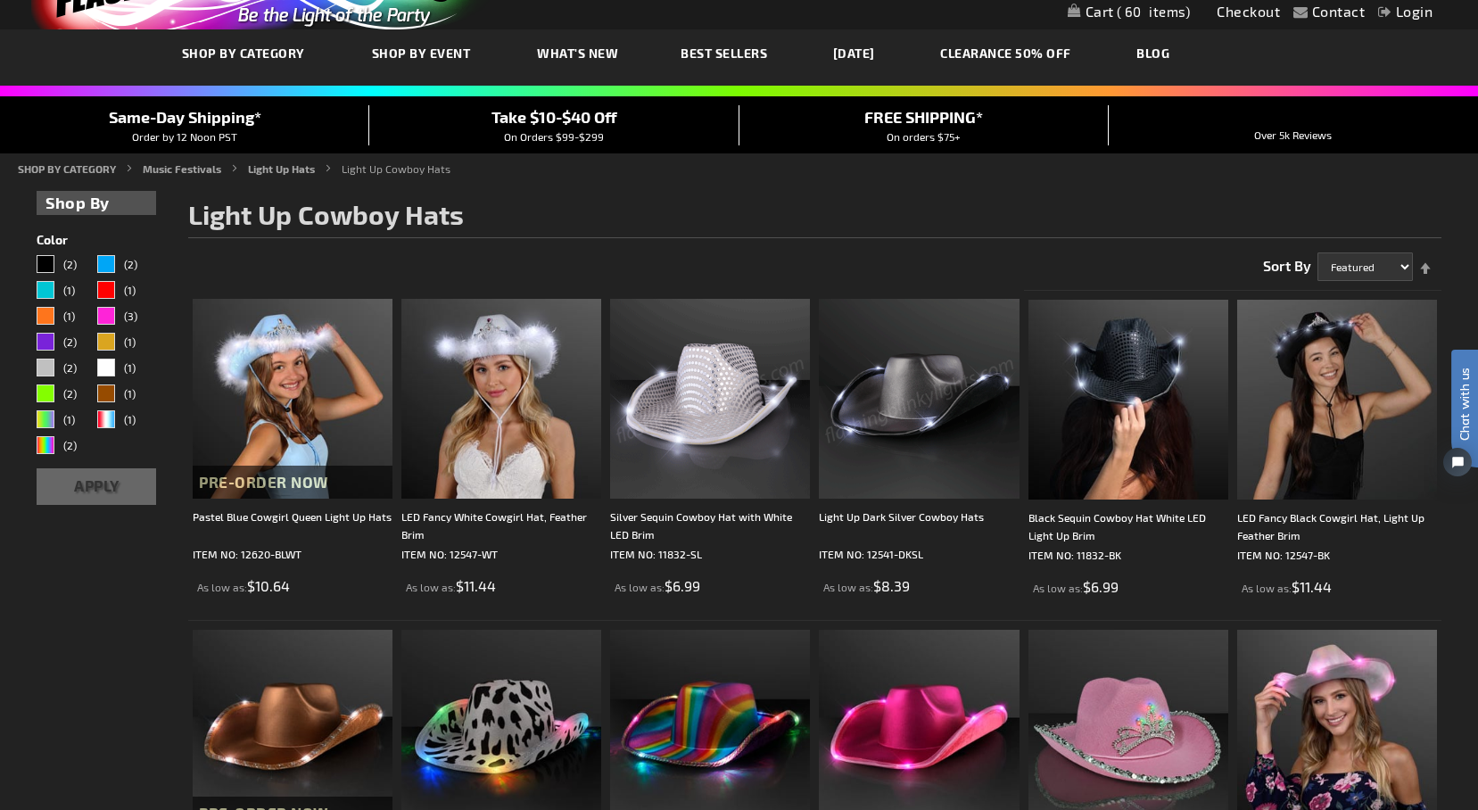
click at [703, 401] on img at bounding box center [710, 399] width 200 height 200
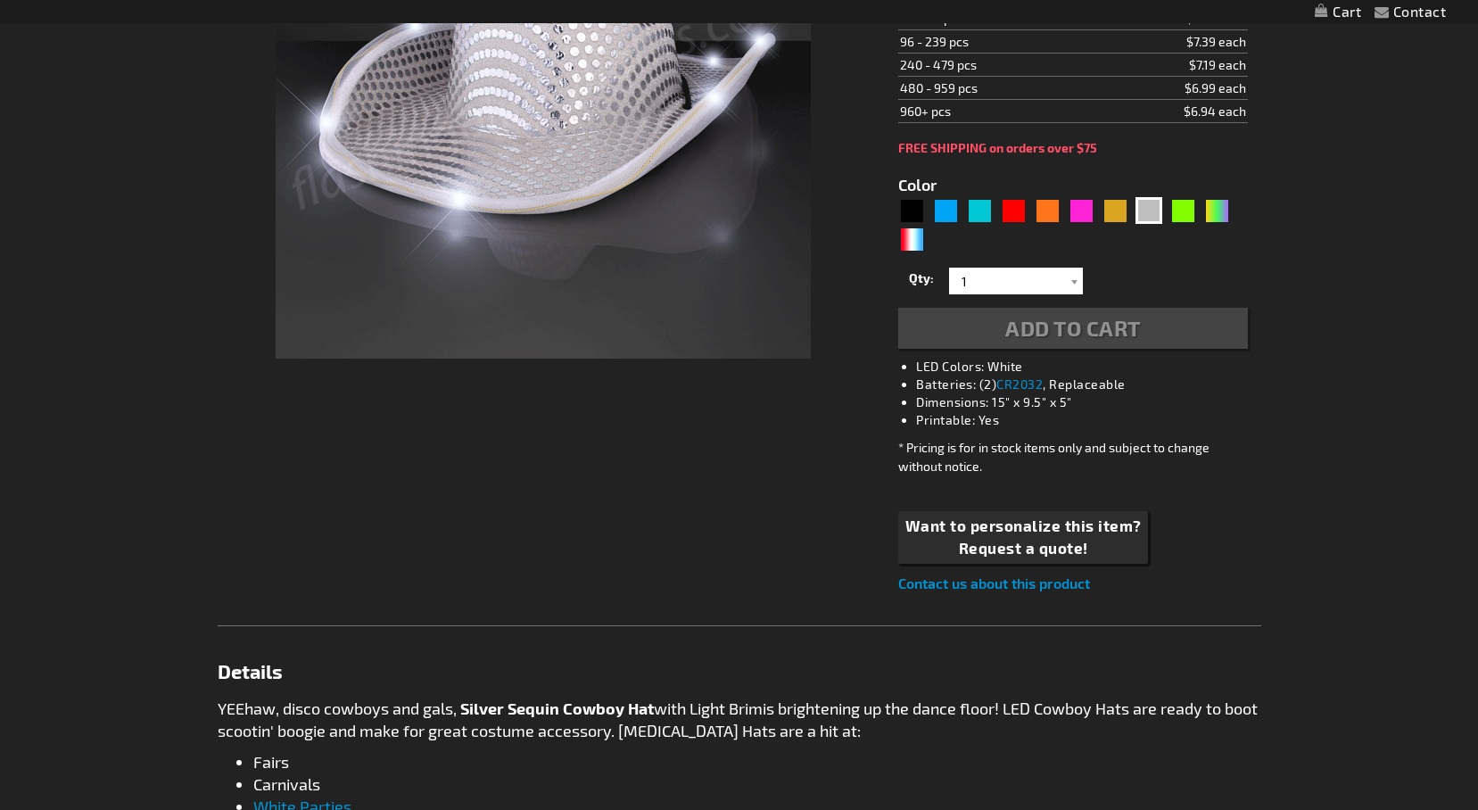
type input "5644"
